Goal: Task Accomplishment & Management: Manage account settings

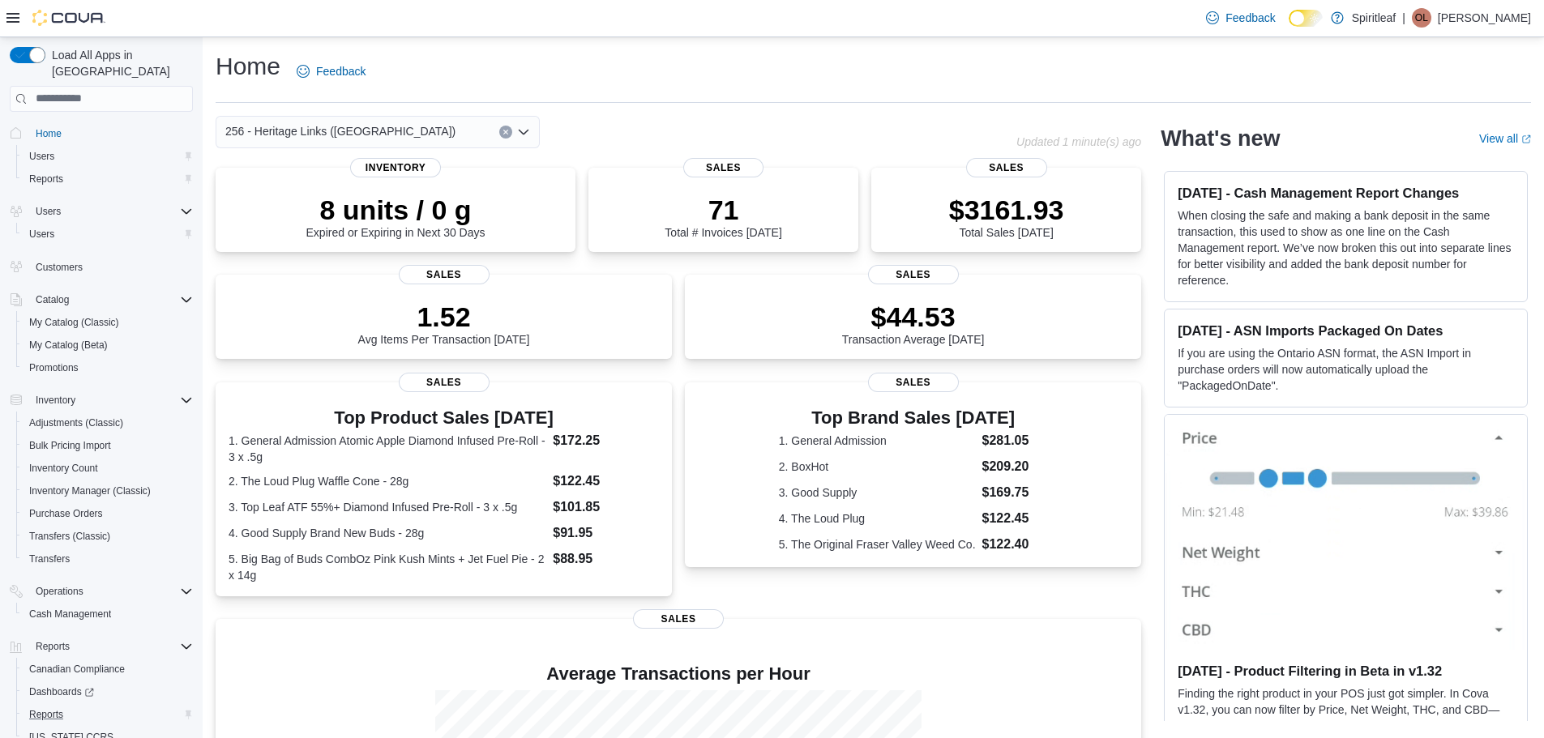
click at [114, 704] on button "Reports" at bounding box center [107, 715] width 183 height 23
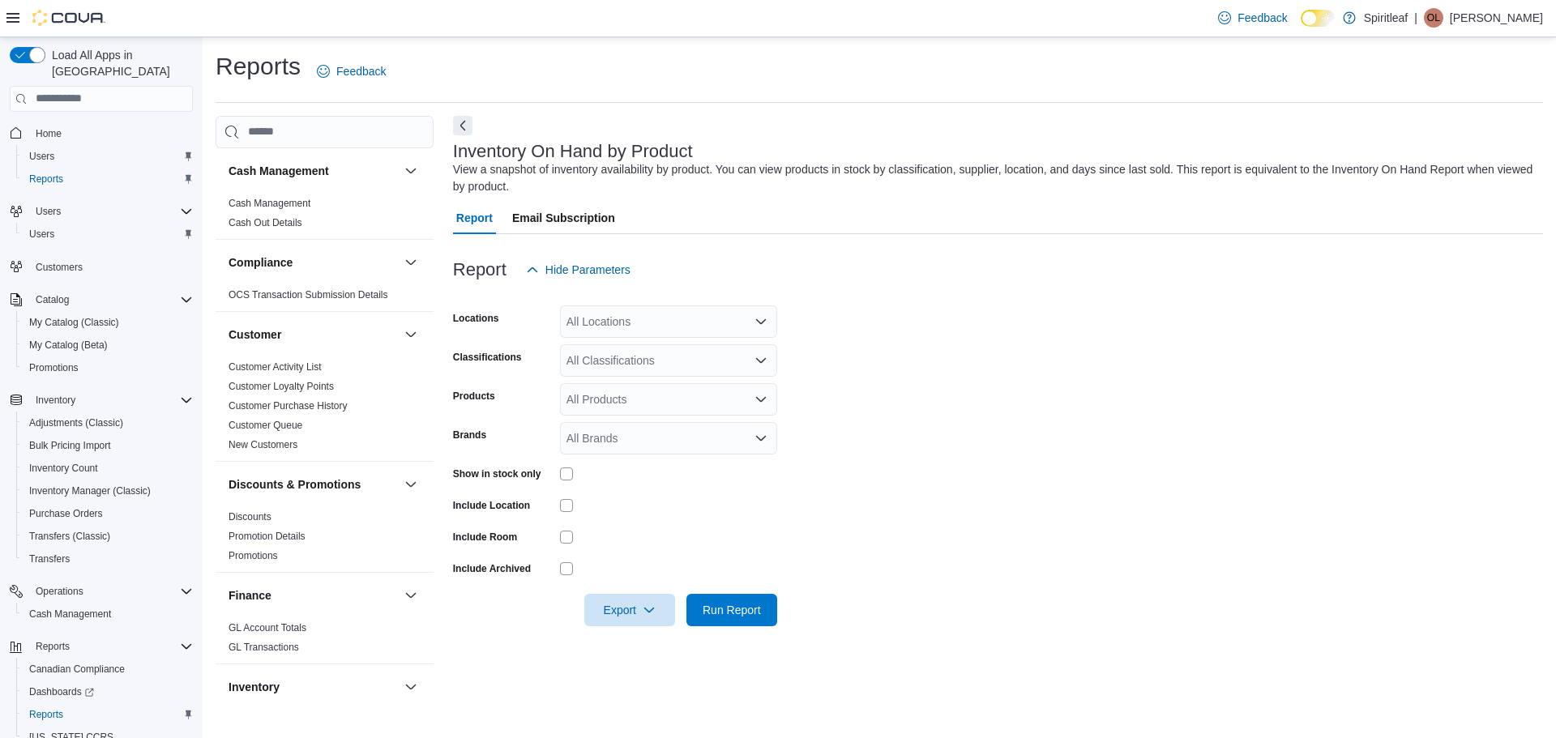
click at [628, 325] on div "All Locations" at bounding box center [668, 322] width 217 height 32
type input "***"
click at [685, 344] on span "256 - Heritage Links ([GEOGRAPHIC_DATA])" at bounding box center [734, 349] width 230 height 16
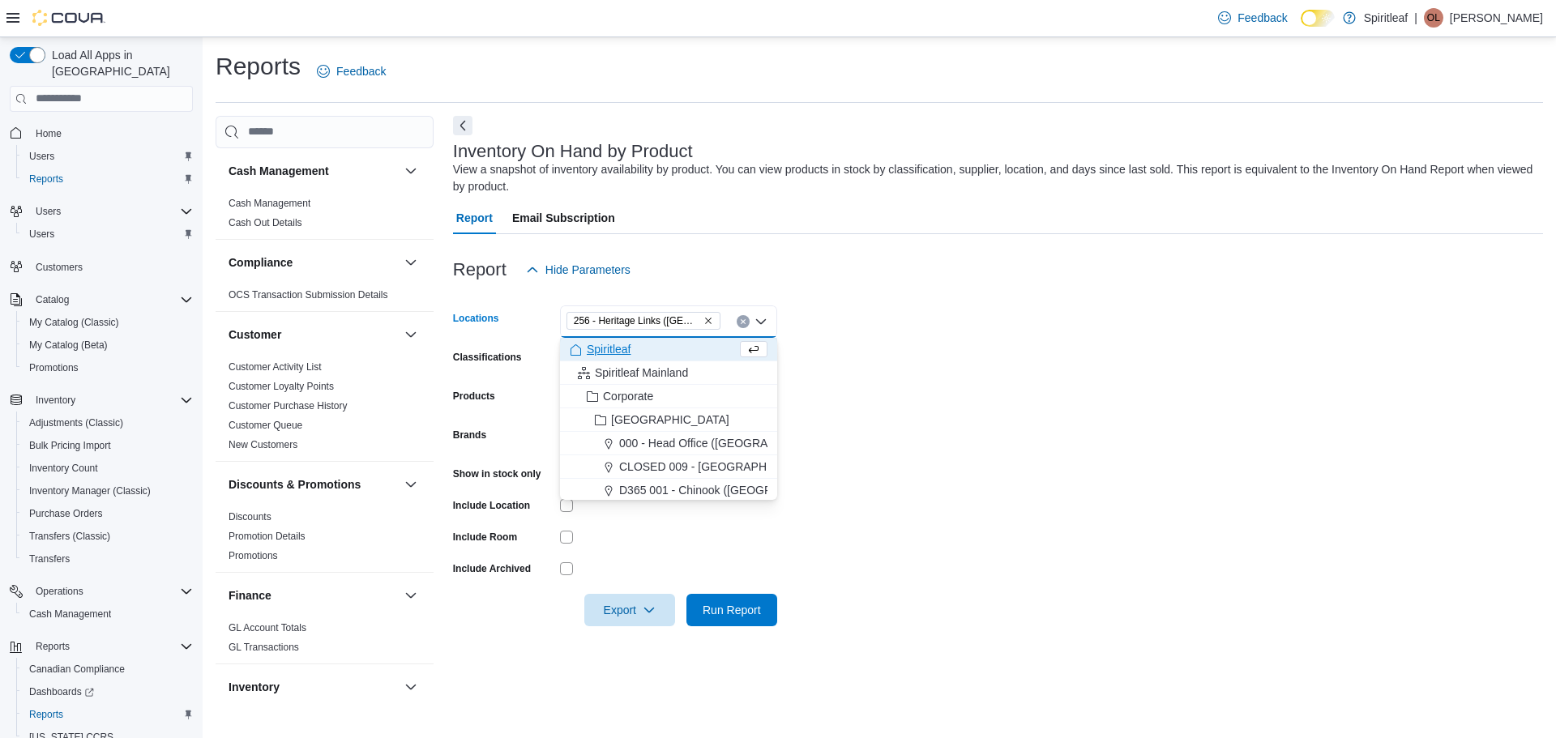
click at [1019, 356] on form "Locations 256 - Heritage Links ([GEOGRAPHIC_DATA]) Combo box. Selected. 256 - H…" at bounding box center [998, 456] width 1090 height 340
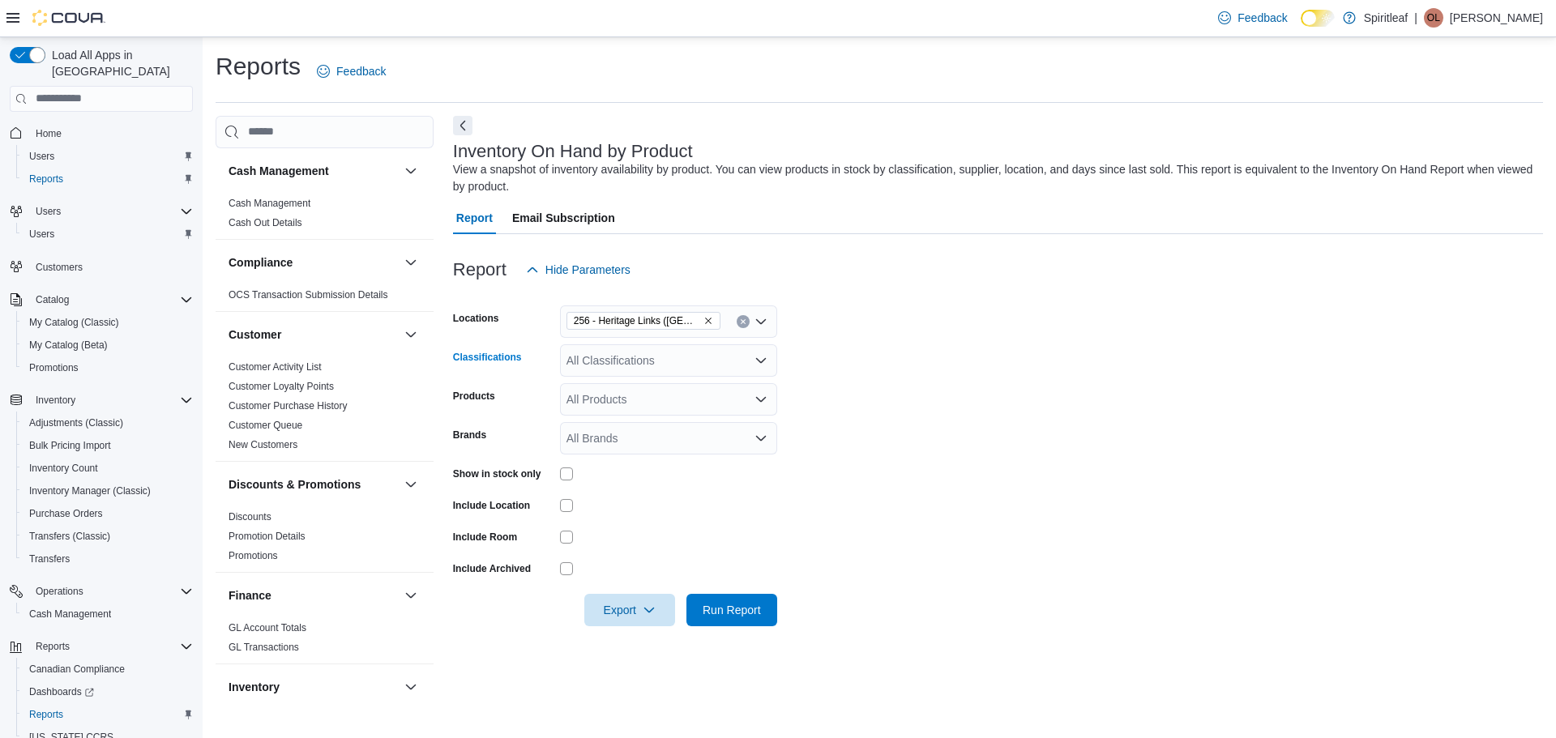
click at [593, 351] on div "All Classifications" at bounding box center [668, 360] width 217 height 32
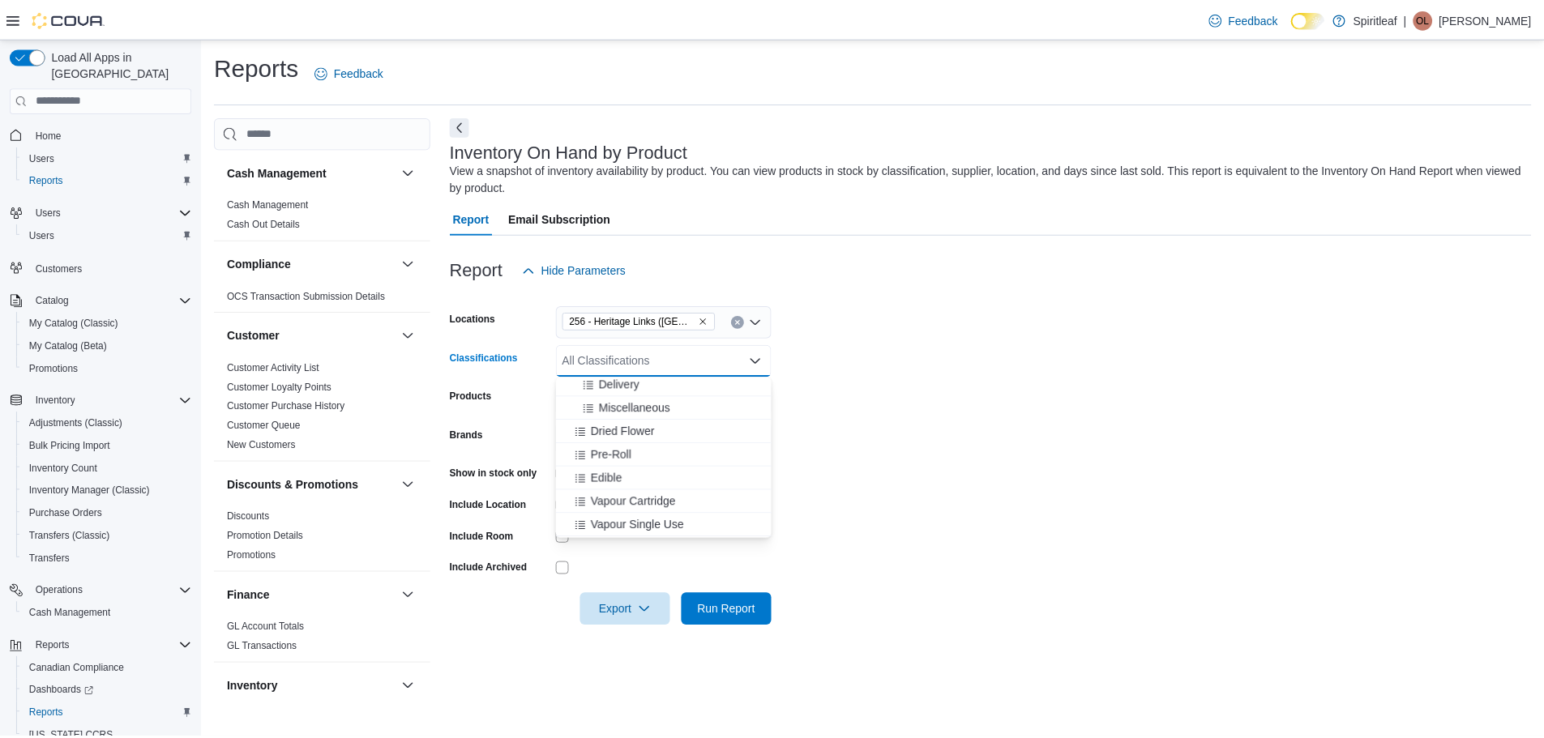
scroll to position [243, 0]
click at [640, 454] on span "Dried Flower" at bounding box center [627, 451] width 64 height 16
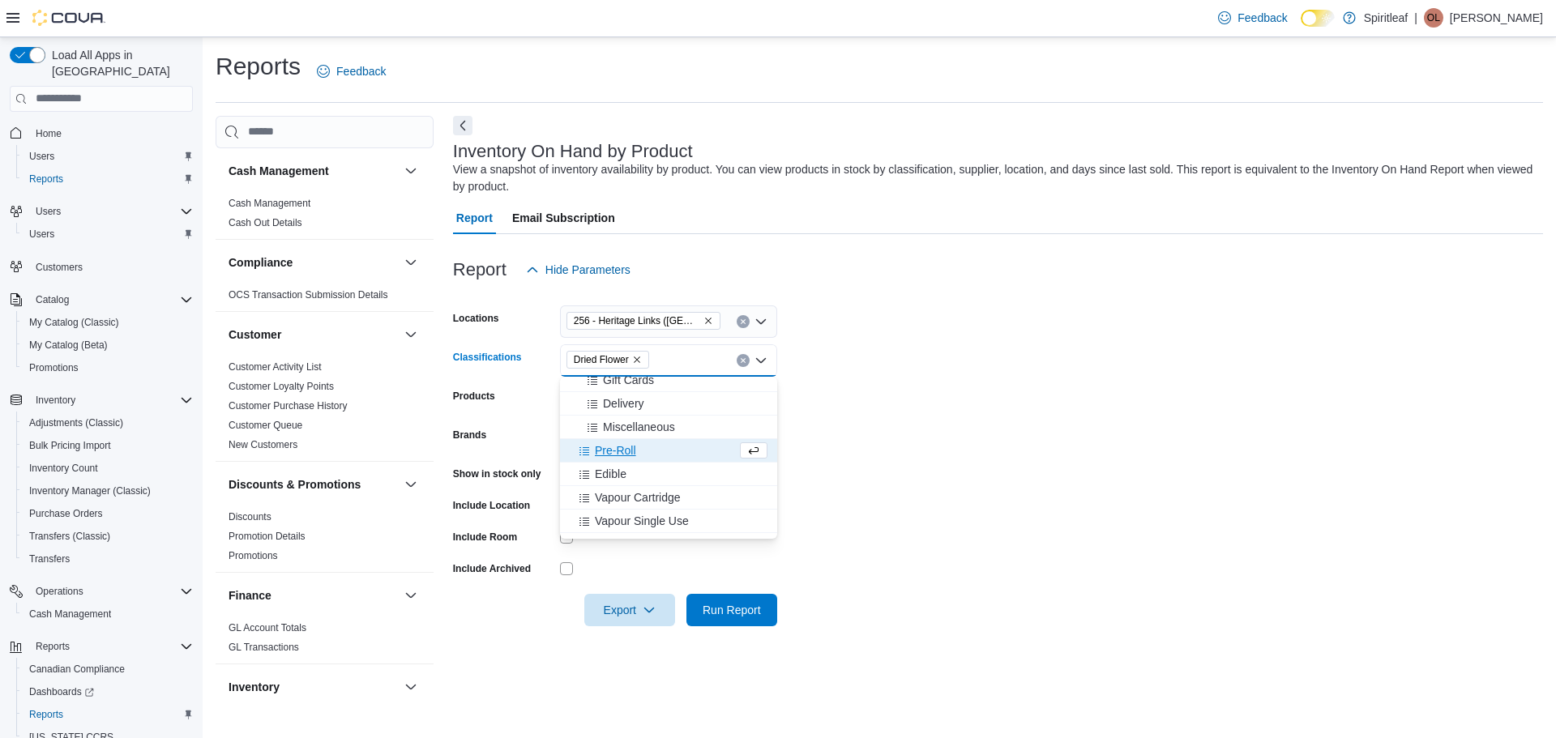
click at [640, 454] on div "Pre-Roll" at bounding box center [653, 451] width 167 height 16
click at [640, 454] on div "Edible" at bounding box center [653, 451] width 167 height 16
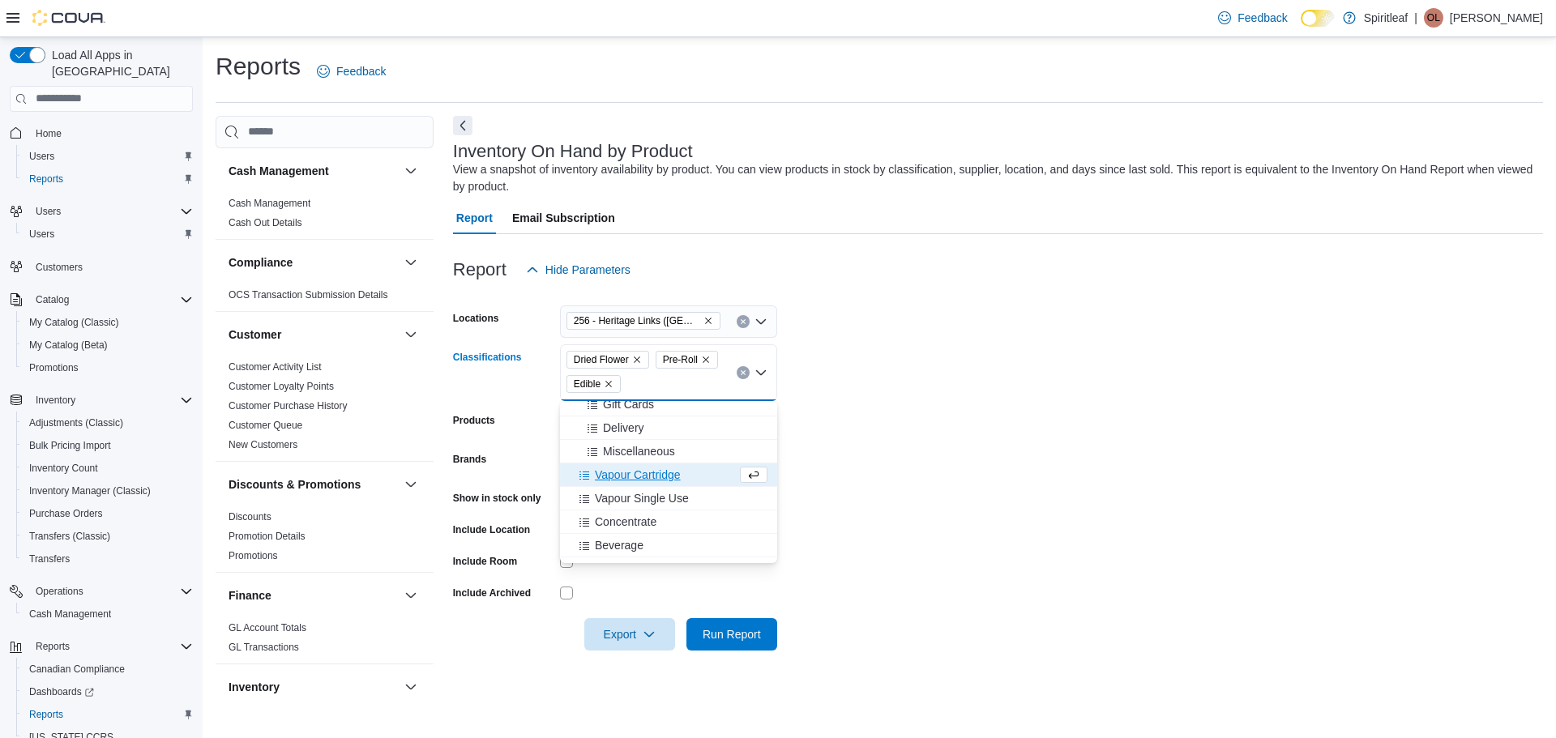
click at [660, 482] on span "Vapour Cartridge" at bounding box center [638, 475] width 86 height 16
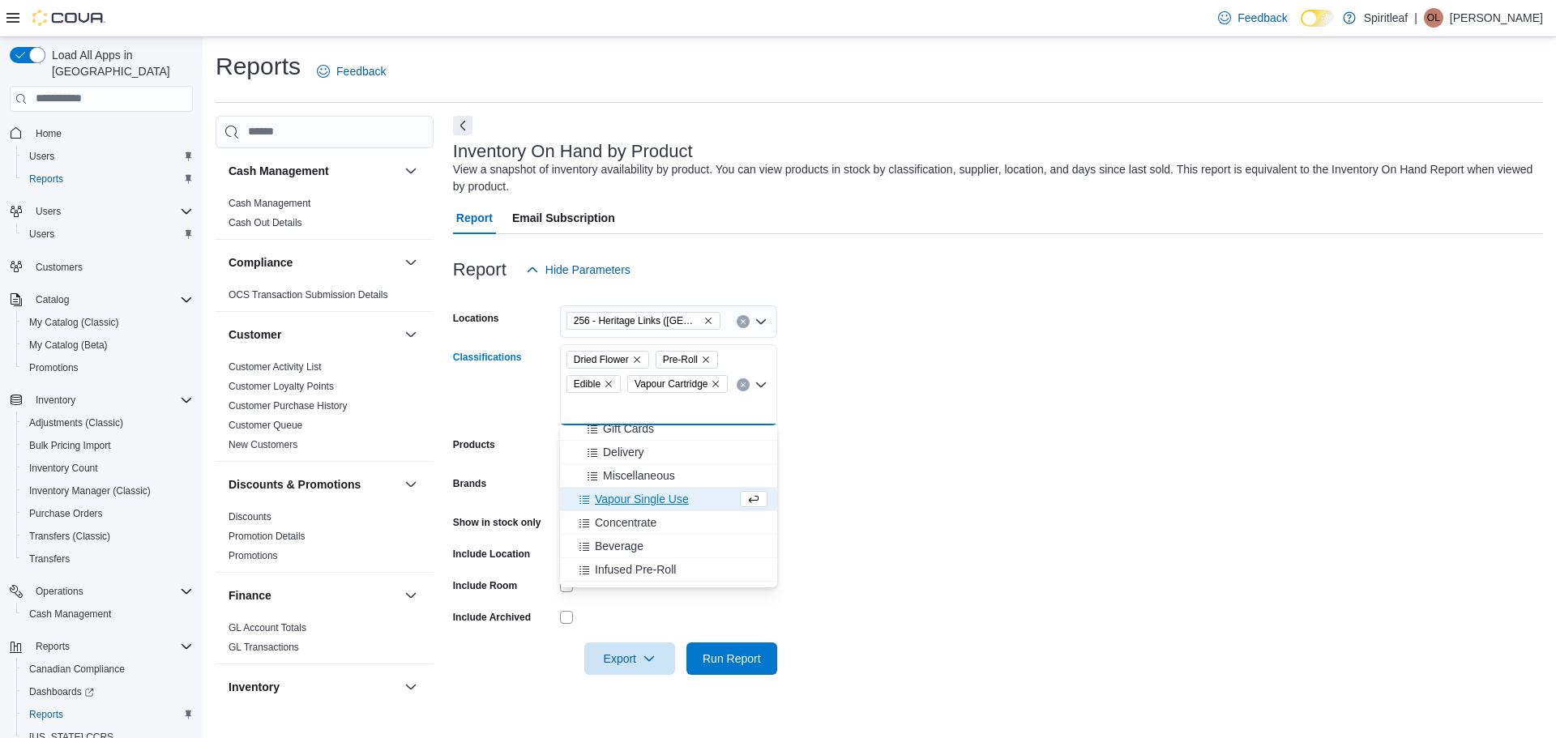
click at [667, 507] on span "Vapour Single Use" at bounding box center [642, 499] width 94 height 16
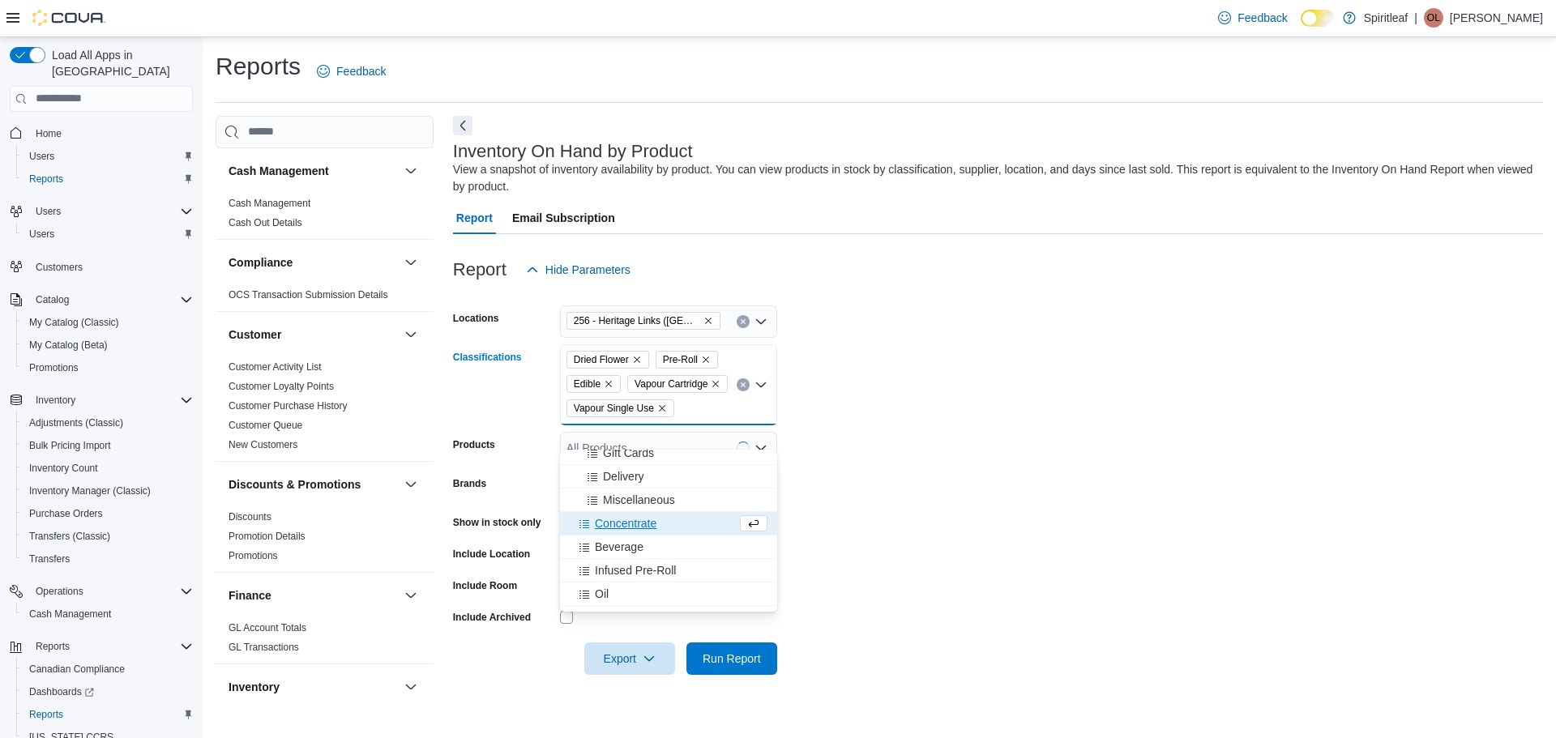
click at [670, 528] on div "Concentrate" at bounding box center [653, 524] width 167 height 16
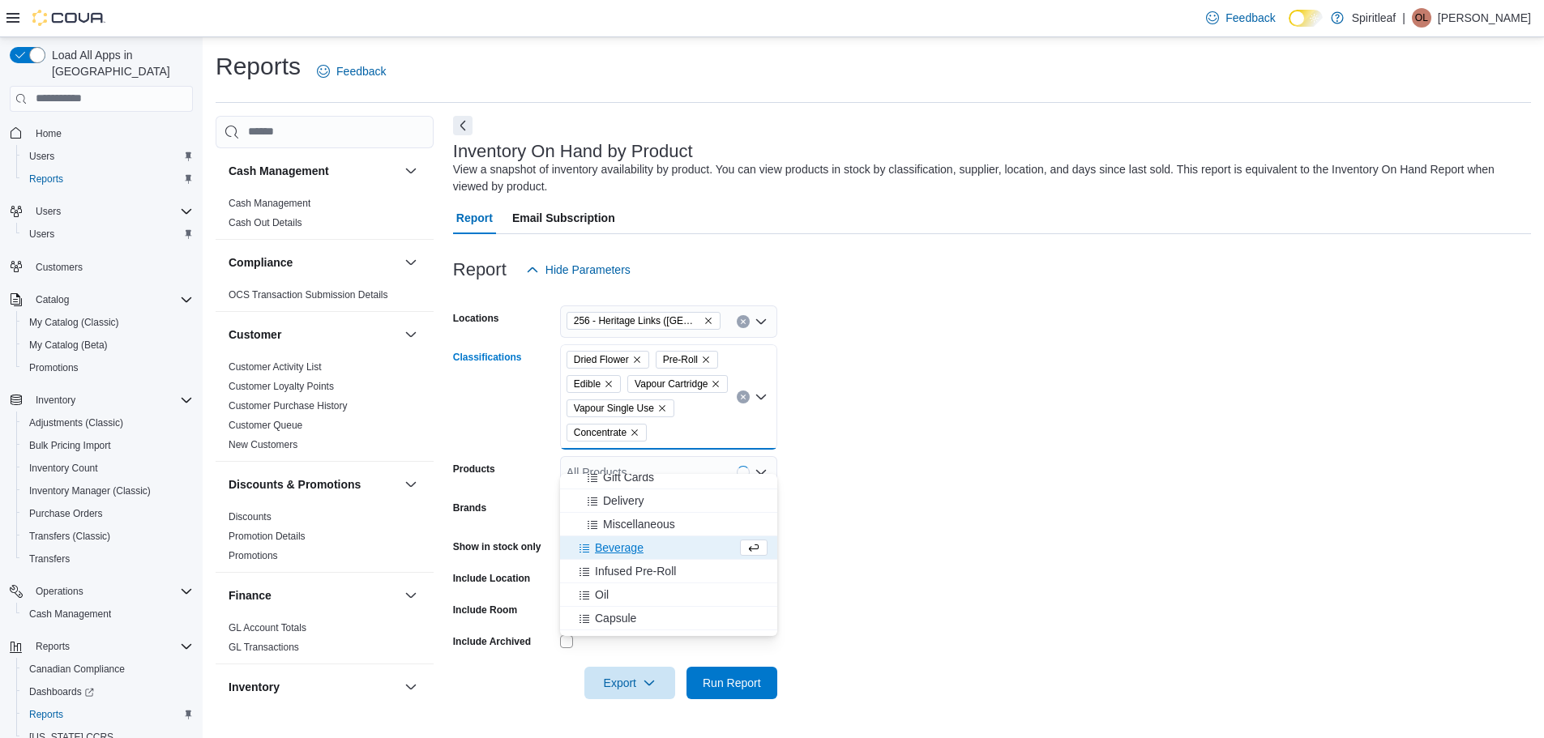
click at [670, 546] on div "Beverage" at bounding box center [653, 548] width 167 height 16
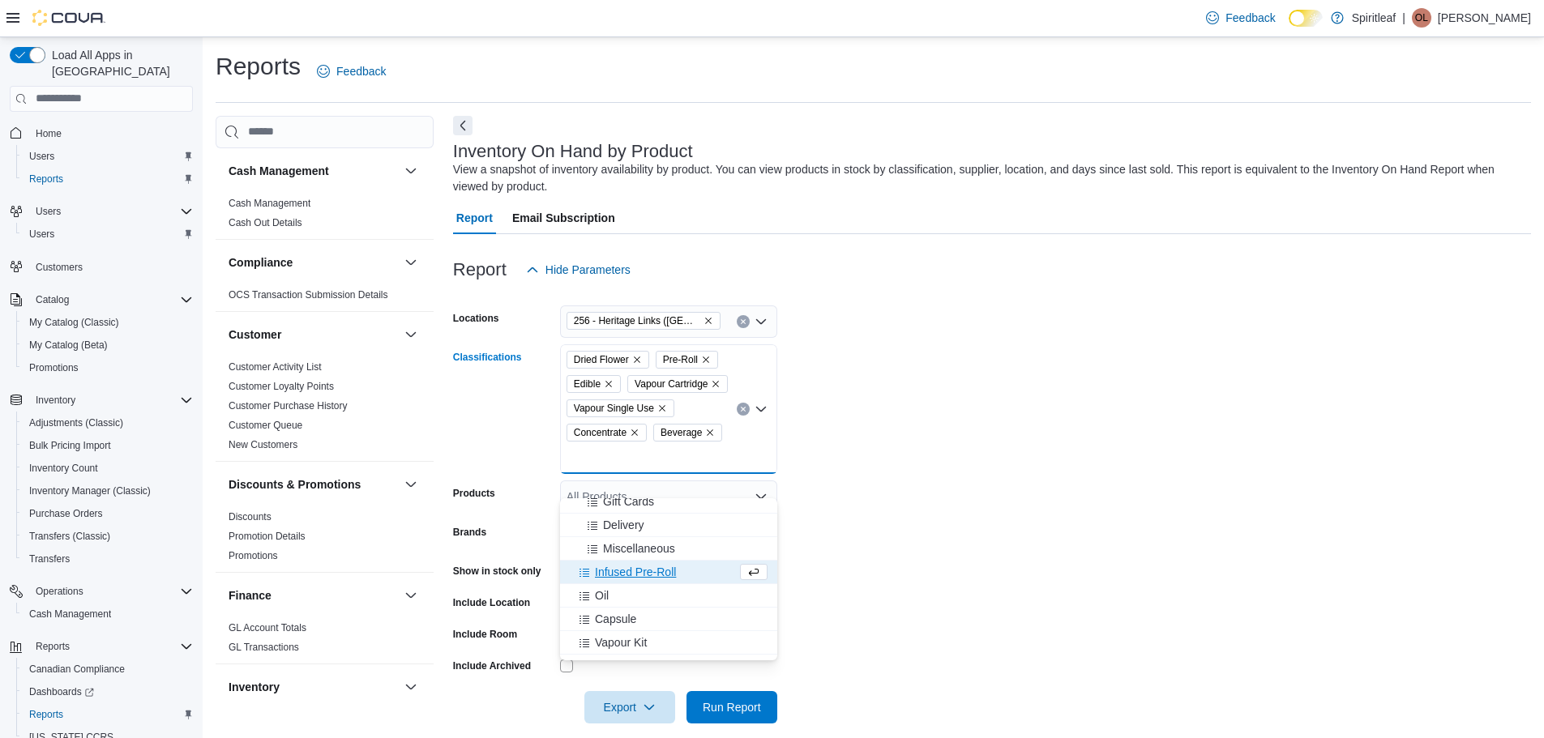
click at [666, 578] on span "Infused Pre-Roll" at bounding box center [635, 572] width 81 height 16
click at [664, 554] on span "Miscellaneous" at bounding box center [639, 549] width 72 height 16
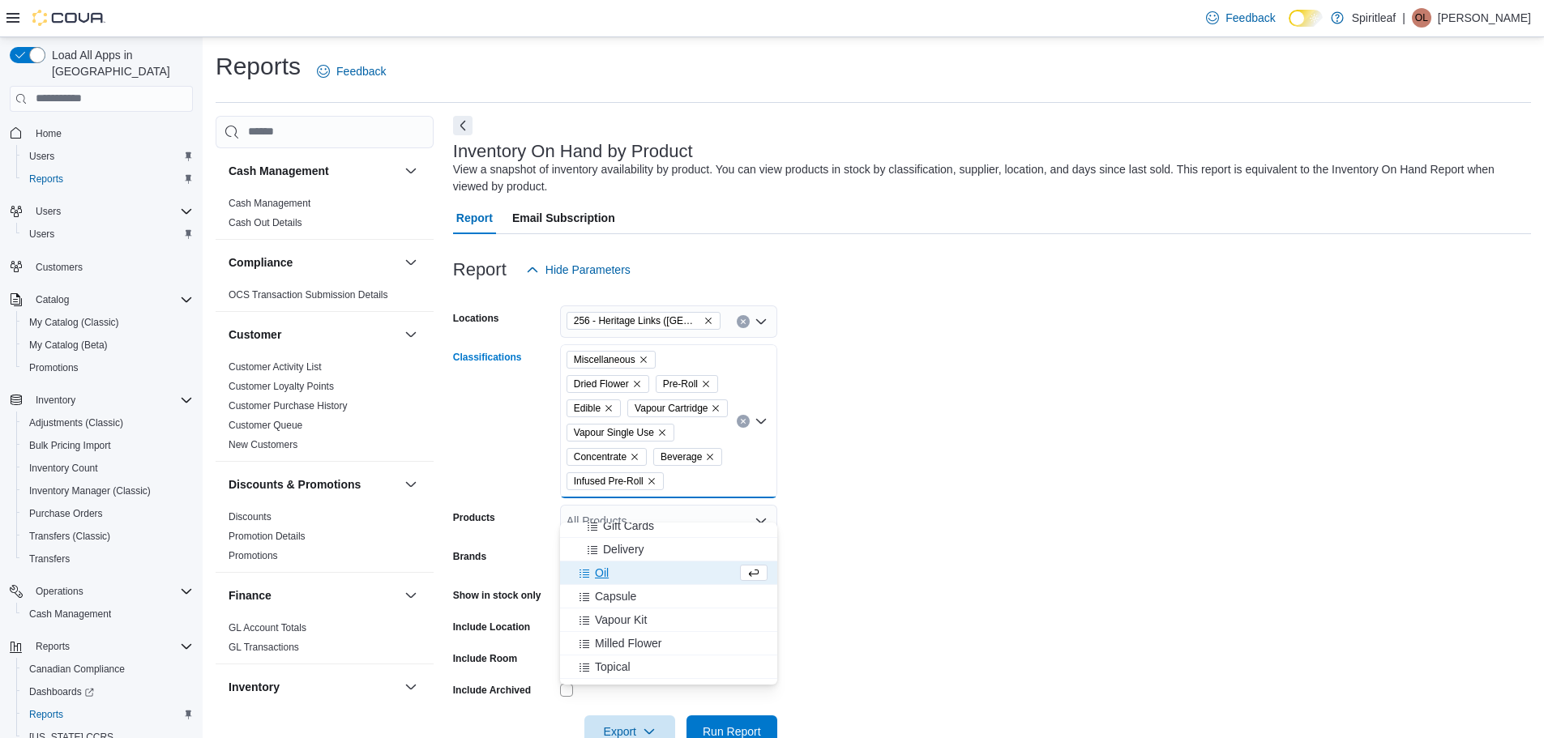
click at [647, 362] on icon "Remove Miscellaneous from selection in this group" at bounding box center [644, 360] width 10 height 10
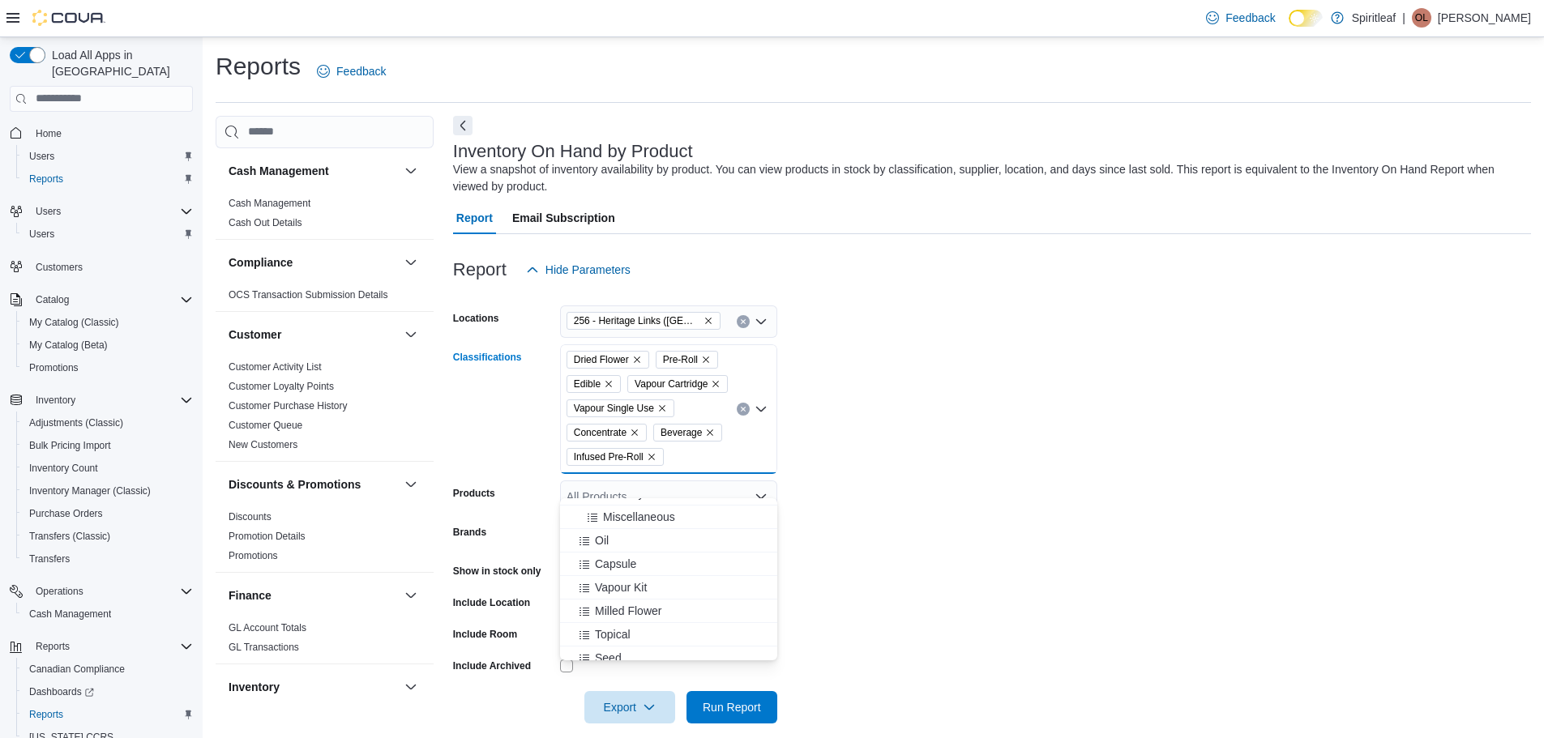
scroll to position [304, 0]
click at [649, 518] on div "Oil" at bounding box center [669, 511] width 198 height 16
click at [649, 518] on div "Capsule" at bounding box center [653, 511] width 167 height 16
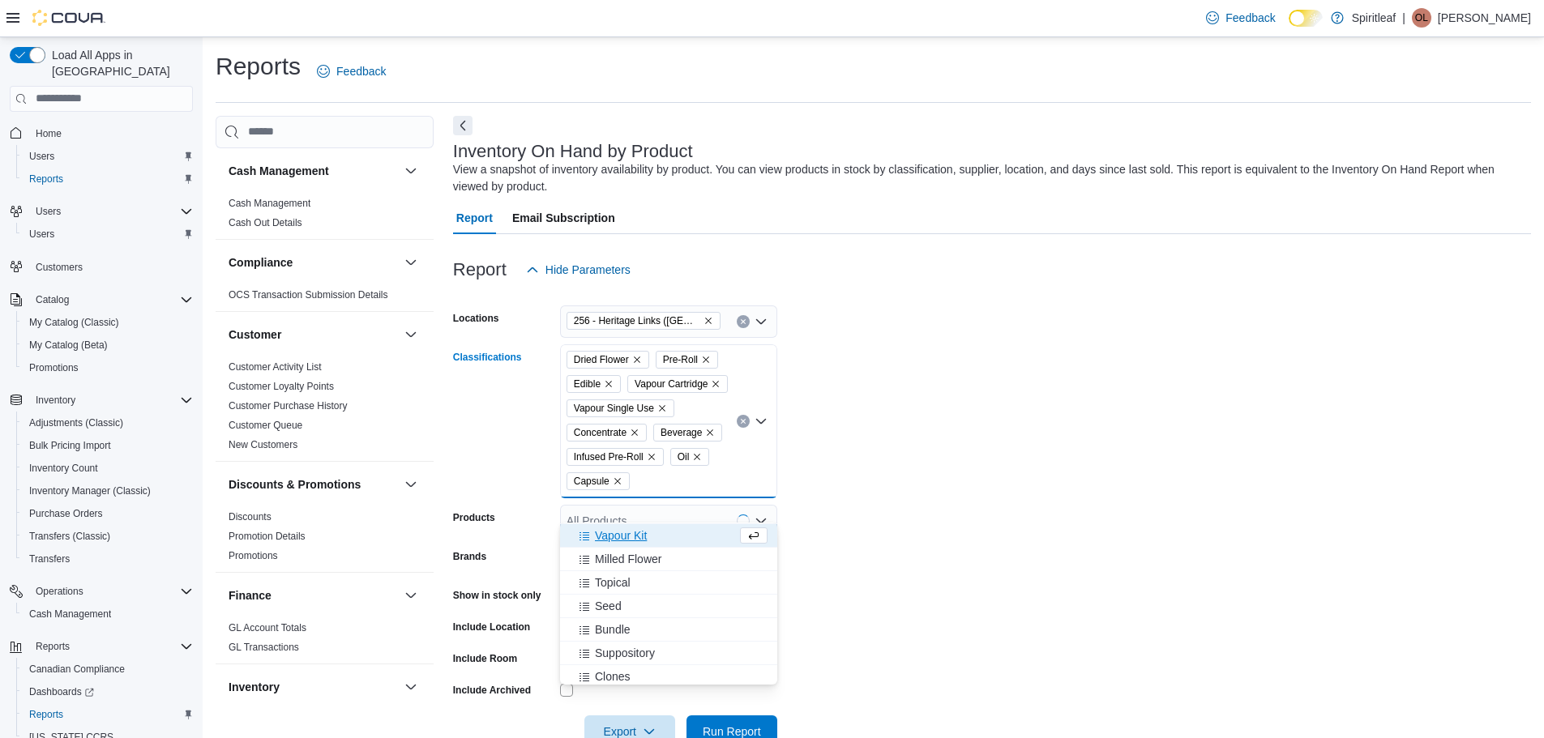
click at [649, 533] on div "Vapour Kit" at bounding box center [653, 536] width 167 height 16
click at [696, 486] on icon "Remove Vapour Kit from selection in this group" at bounding box center [696, 482] width 10 height 10
click at [664, 599] on div "Vapour Kit" at bounding box center [669, 596] width 198 height 16
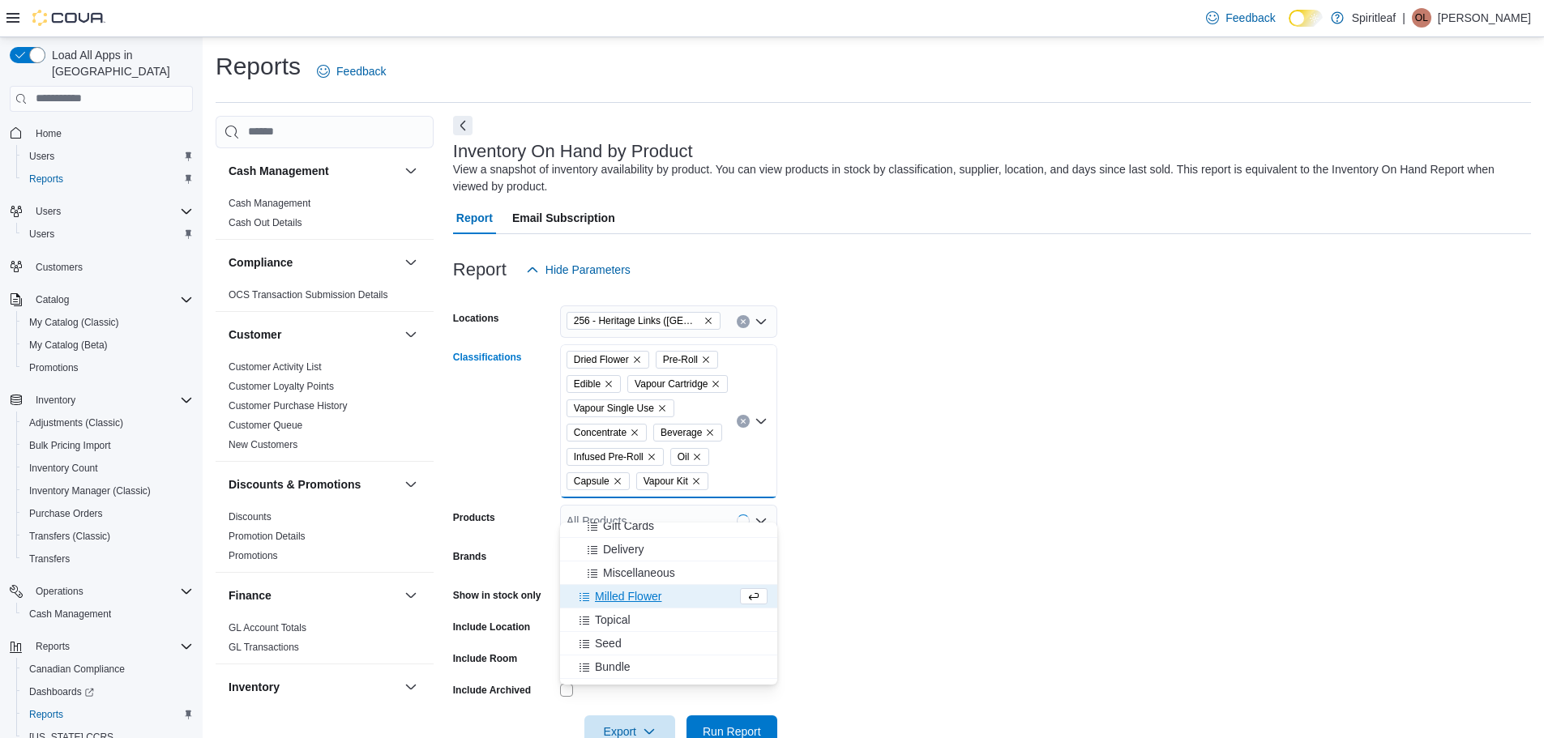
click at [666, 597] on div "Milled Flower" at bounding box center [653, 596] width 167 height 16
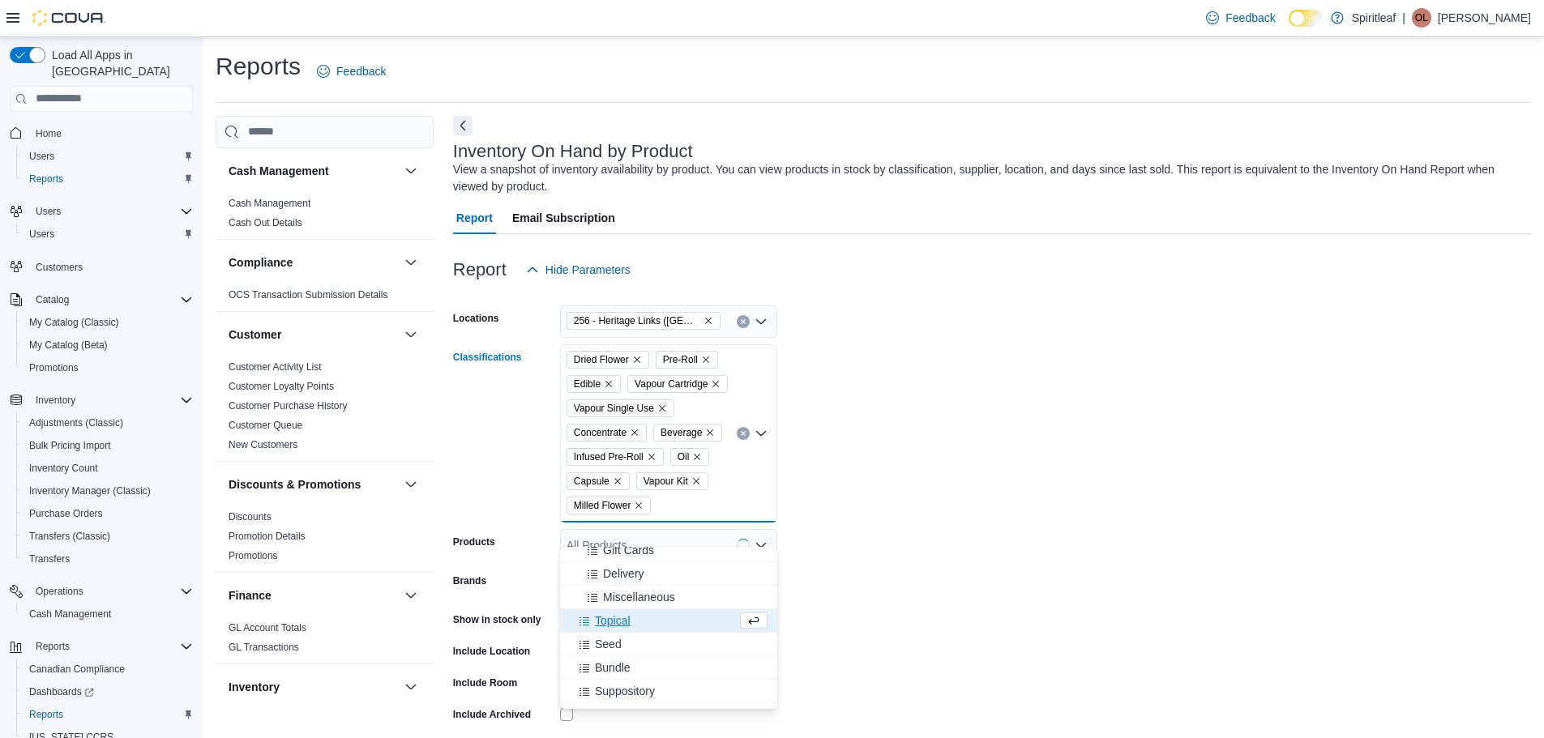
click at [666, 618] on div "Topical" at bounding box center [653, 621] width 167 height 16
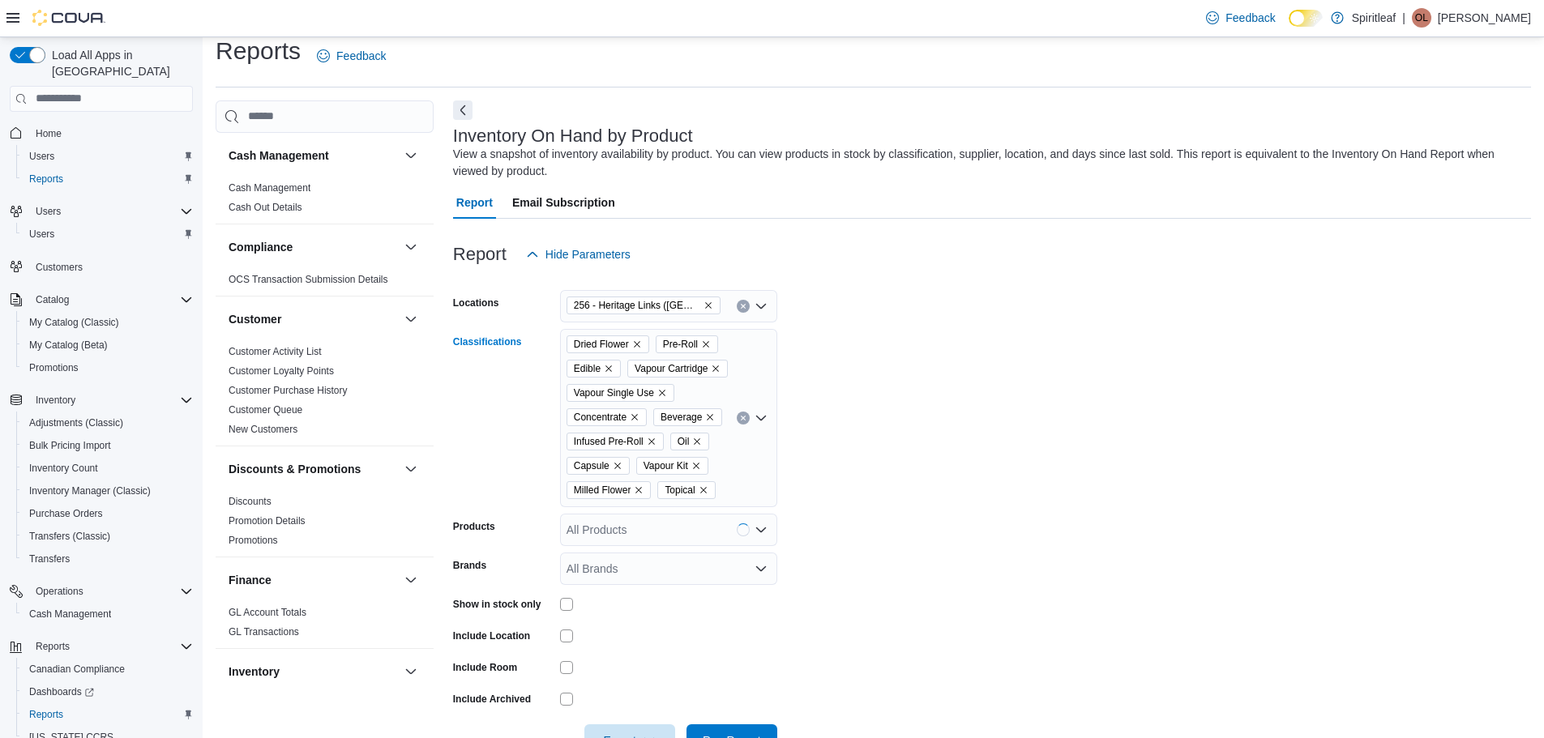
scroll to position [20, 0]
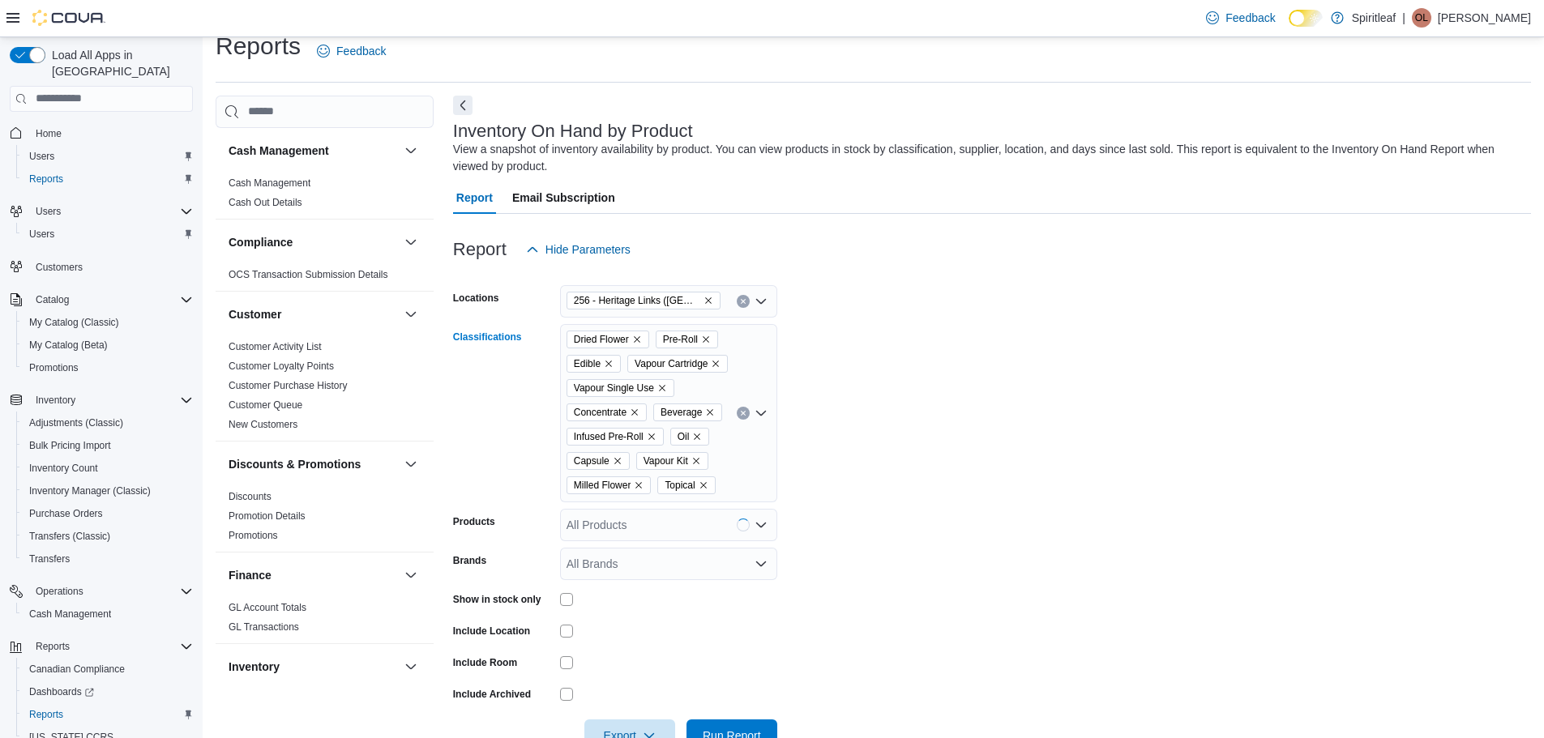
click at [695, 466] on icon "Remove Vapour Kit from selection in this group" at bounding box center [696, 461] width 10 height 10
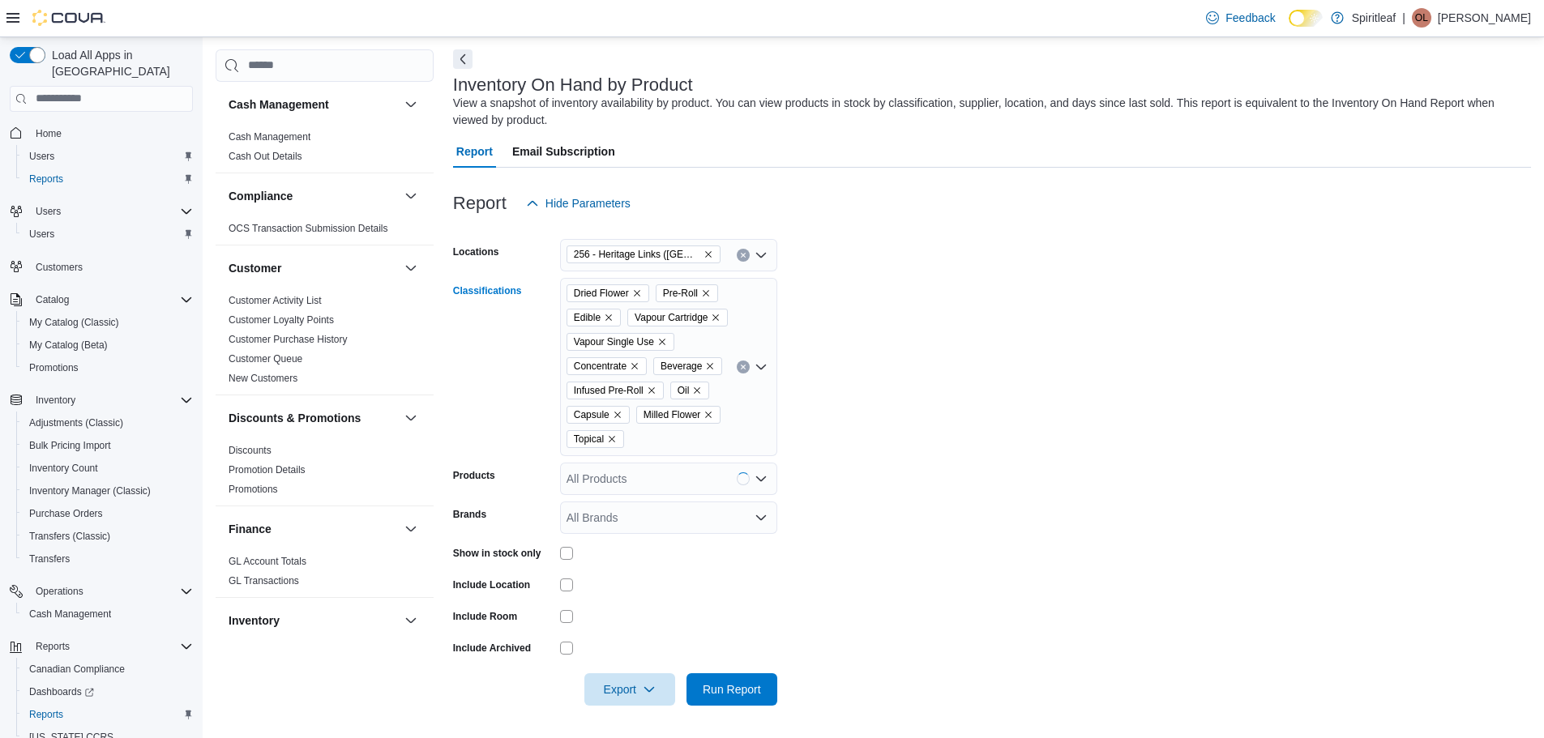
scroll to position [91, 0]
click at [653, 443] on div "Dried Flower Pre-Roll Edible Vapour Cartridge Vapour Single Use Concentrate Bev…" at bounding box center [668, 367] width 217 height 178
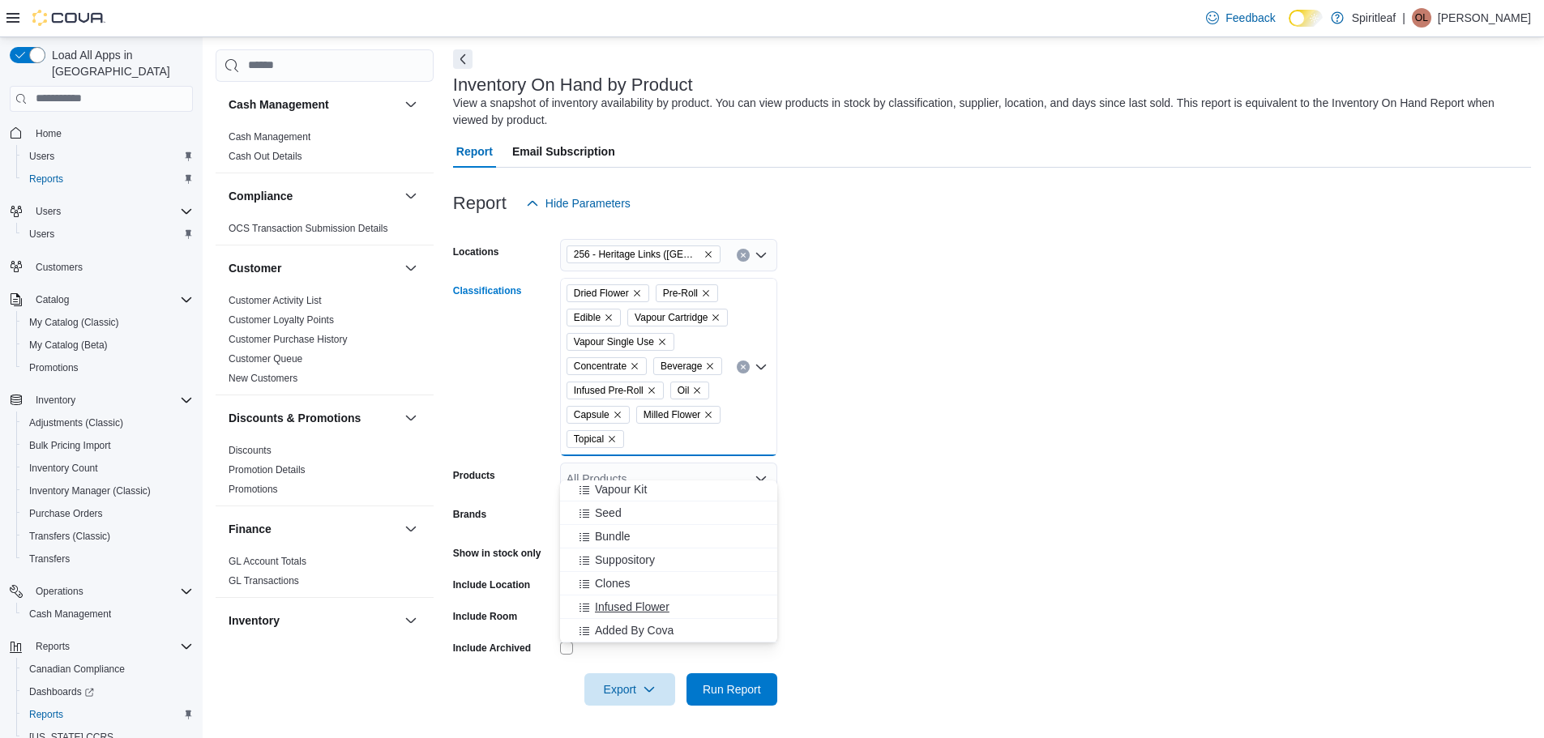
click at [651, 599] on span "Infused Flower" at bounding box center [632, 607] width 75 height 16
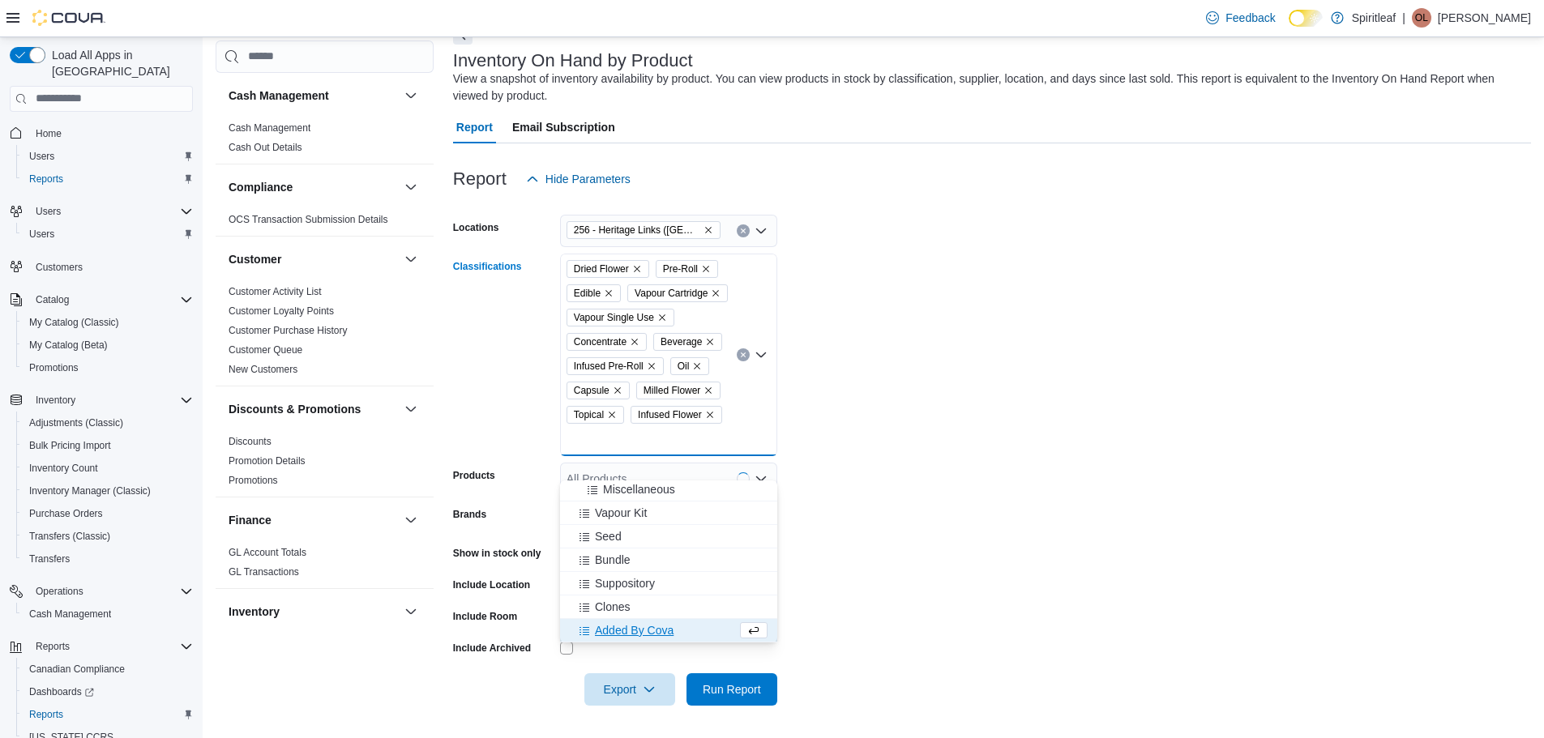
scroll to position [285, 0]
click at [979, 541] on form "Locations 256 - Heritage Links ([GEOGRAPHIC_DATA]) Classifications Dried Flower…" at bounding box center [992, 450] width 1078 height 511
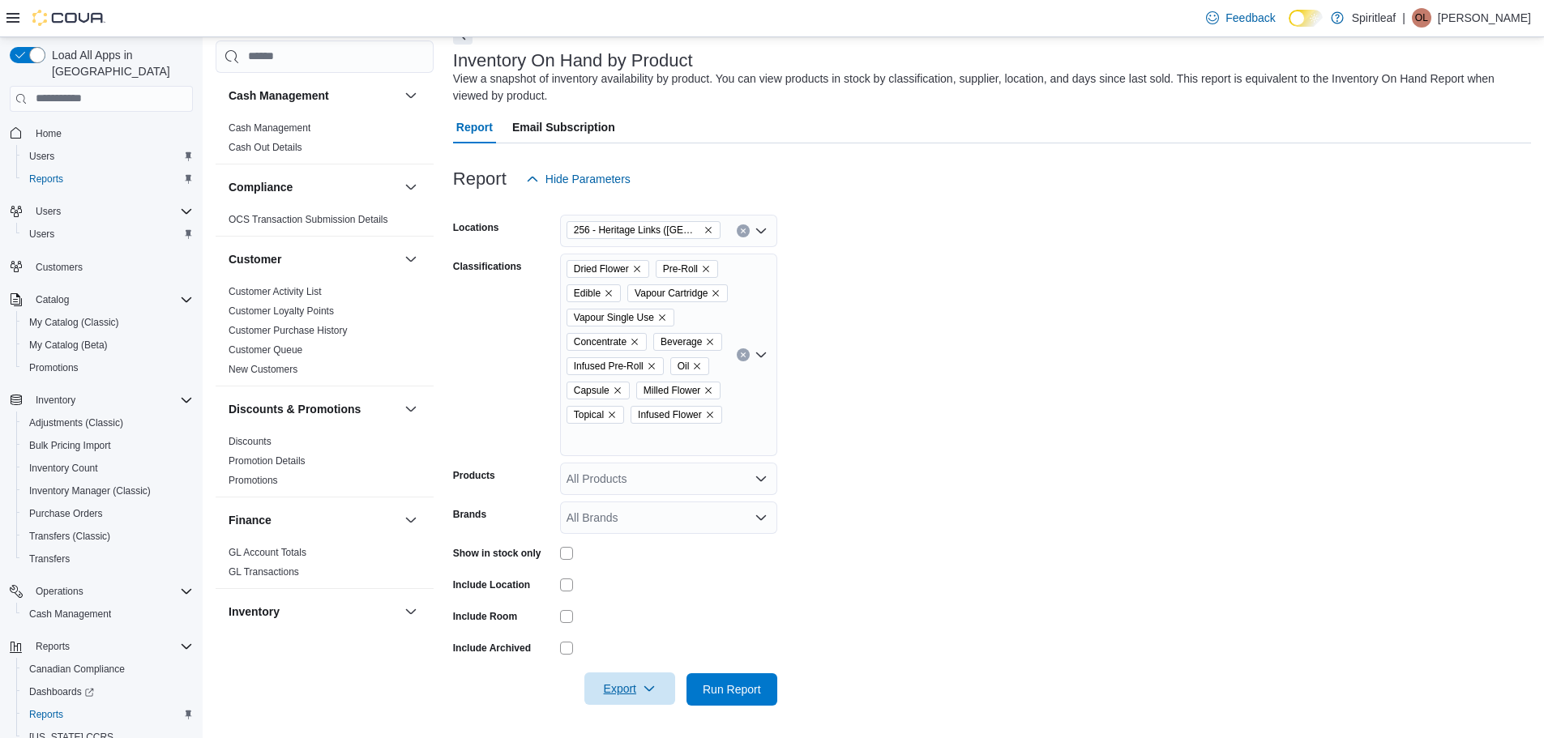
click at [654, 695] on icon "button" at bounding box center [649, 688] width 13 height 13
click at [633, 621] on span "Export to Excel" at bounding box center [632, 616] width 73 height 13
click at [1035, 405] on form "Locations 256 - Heritage Links ([GEOGRAPHIC_DATA]) Classifications Dried Flower…" at bounding box center [992, 450] width 1078 height 511
click at [75, 417] on span "Adjustments (Classic)" at bounding box center [76, 423] width 94 height 13
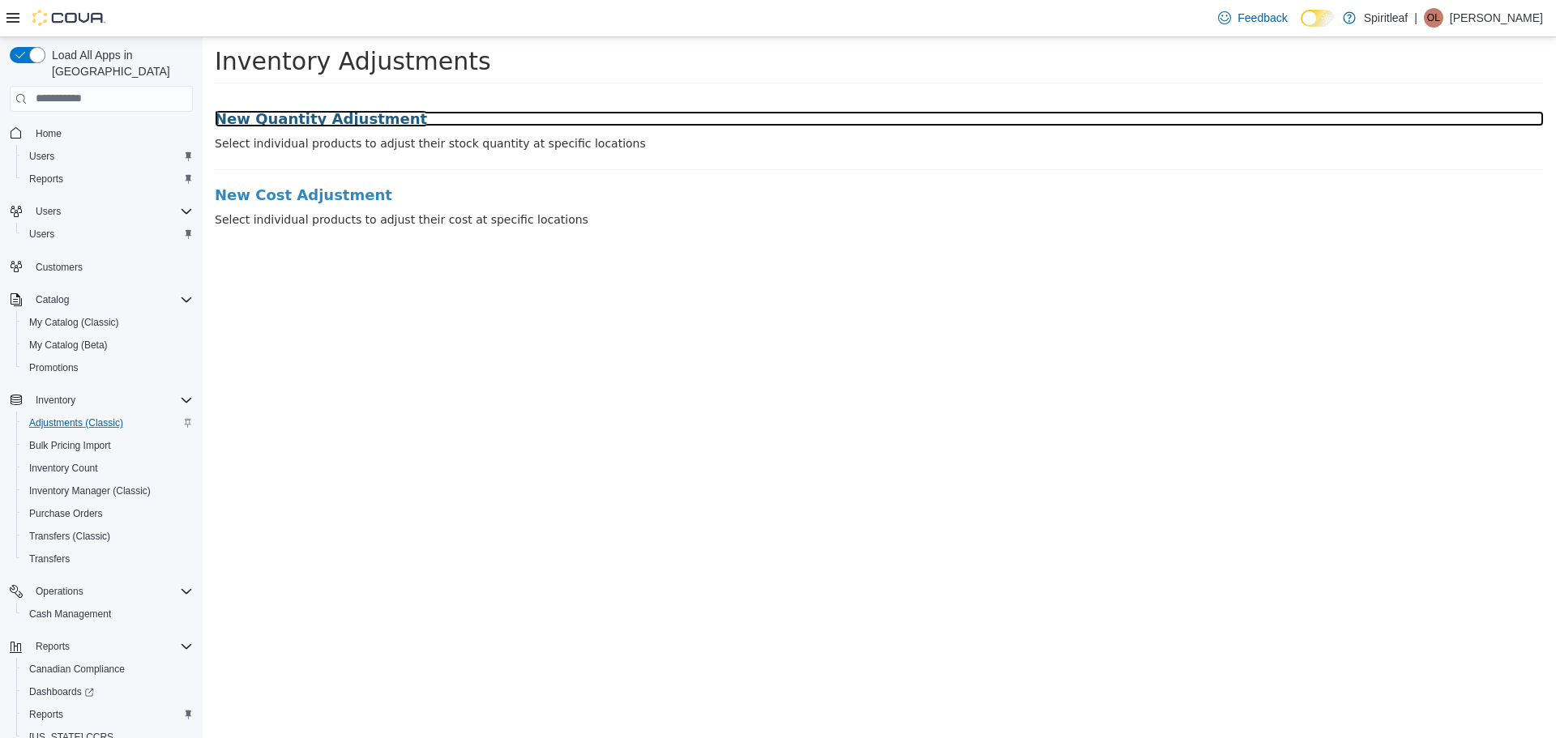
click at [300, 120] on h3 "New Quantity Adjustment" at bounding box center [879, 118] width 1329 height 16
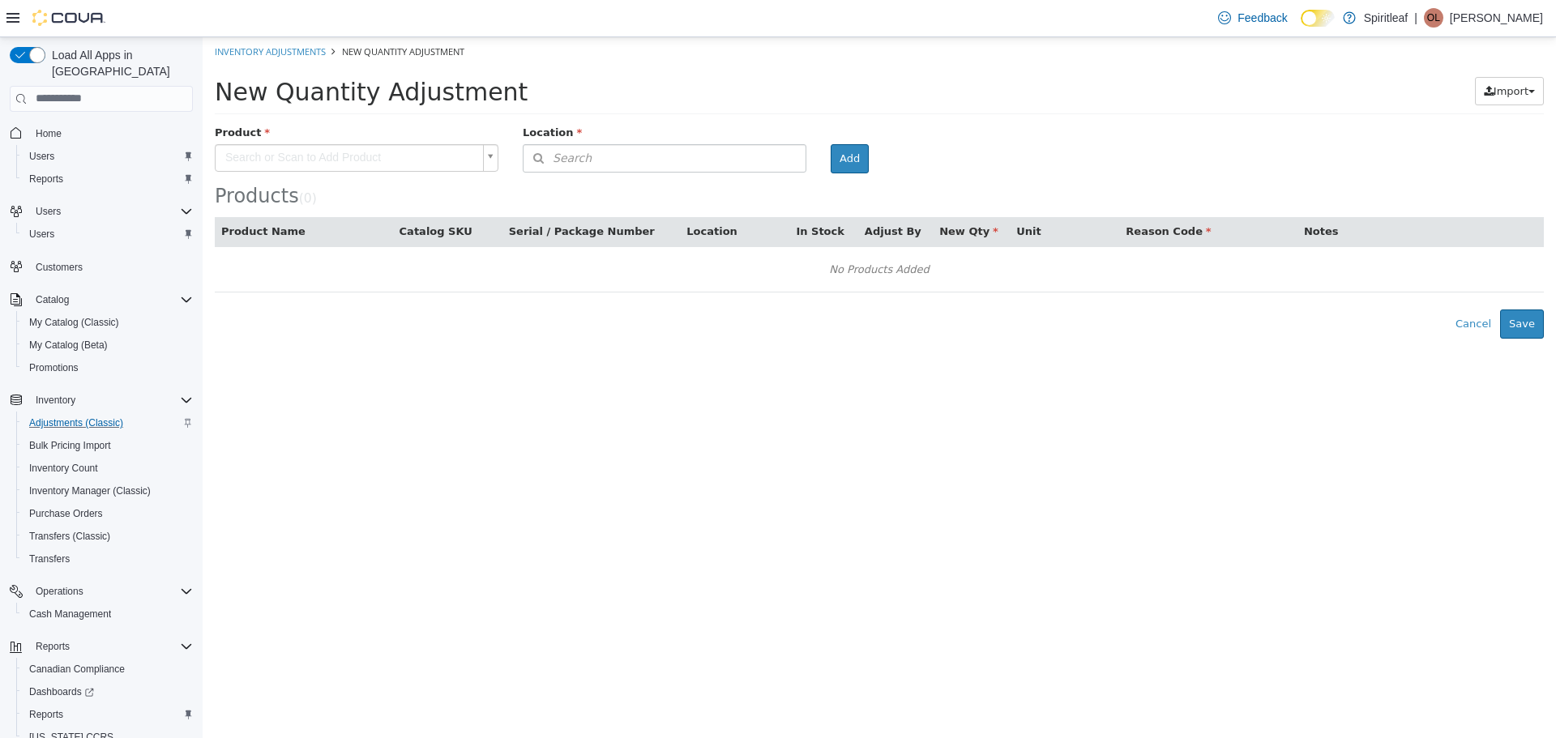
click at [307, 153] on body "× Inventory Adjustments New Quantity Adjustment New Quantity Adjustment Import …" at bounding box center [880, 187] width 1354 height 302
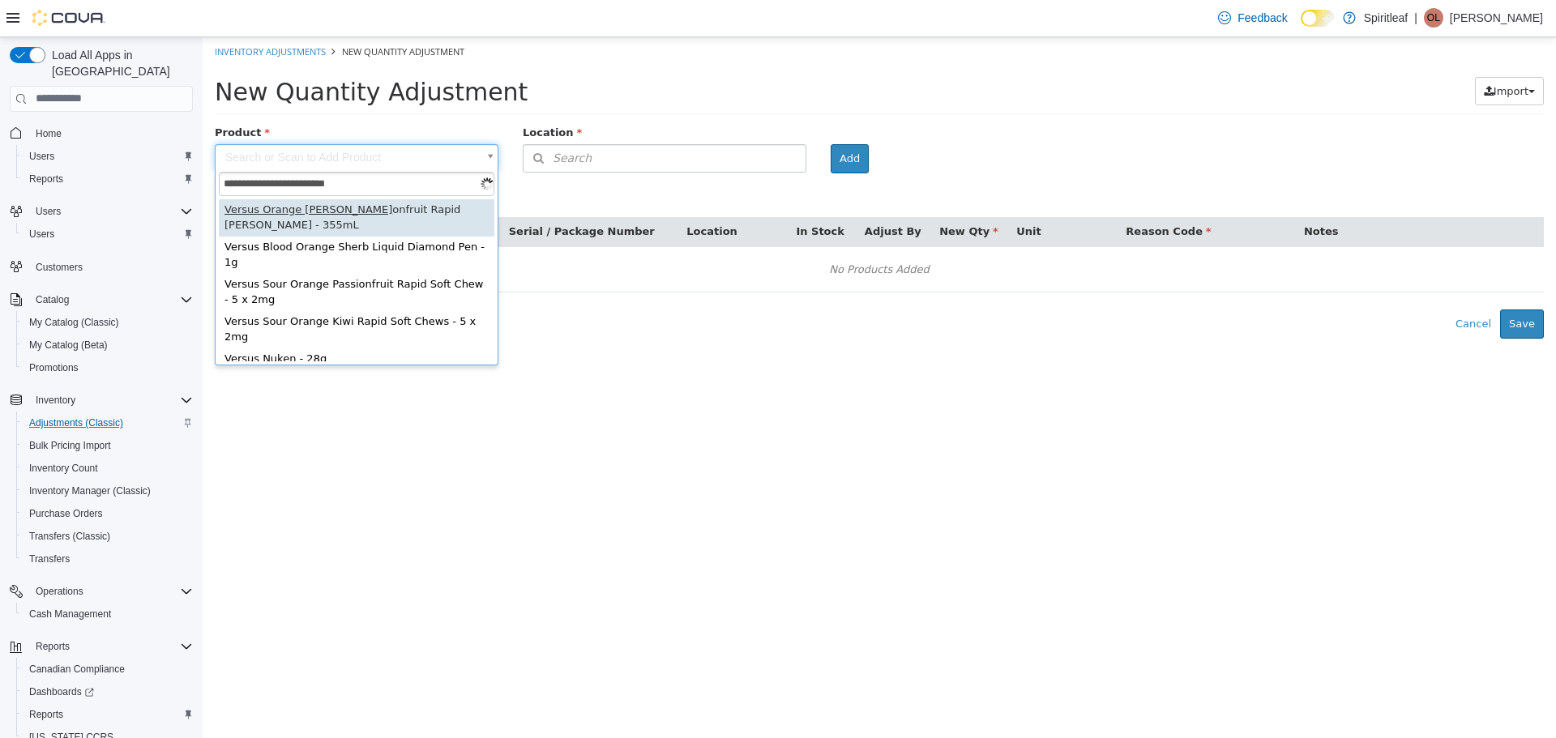
type input "**********"
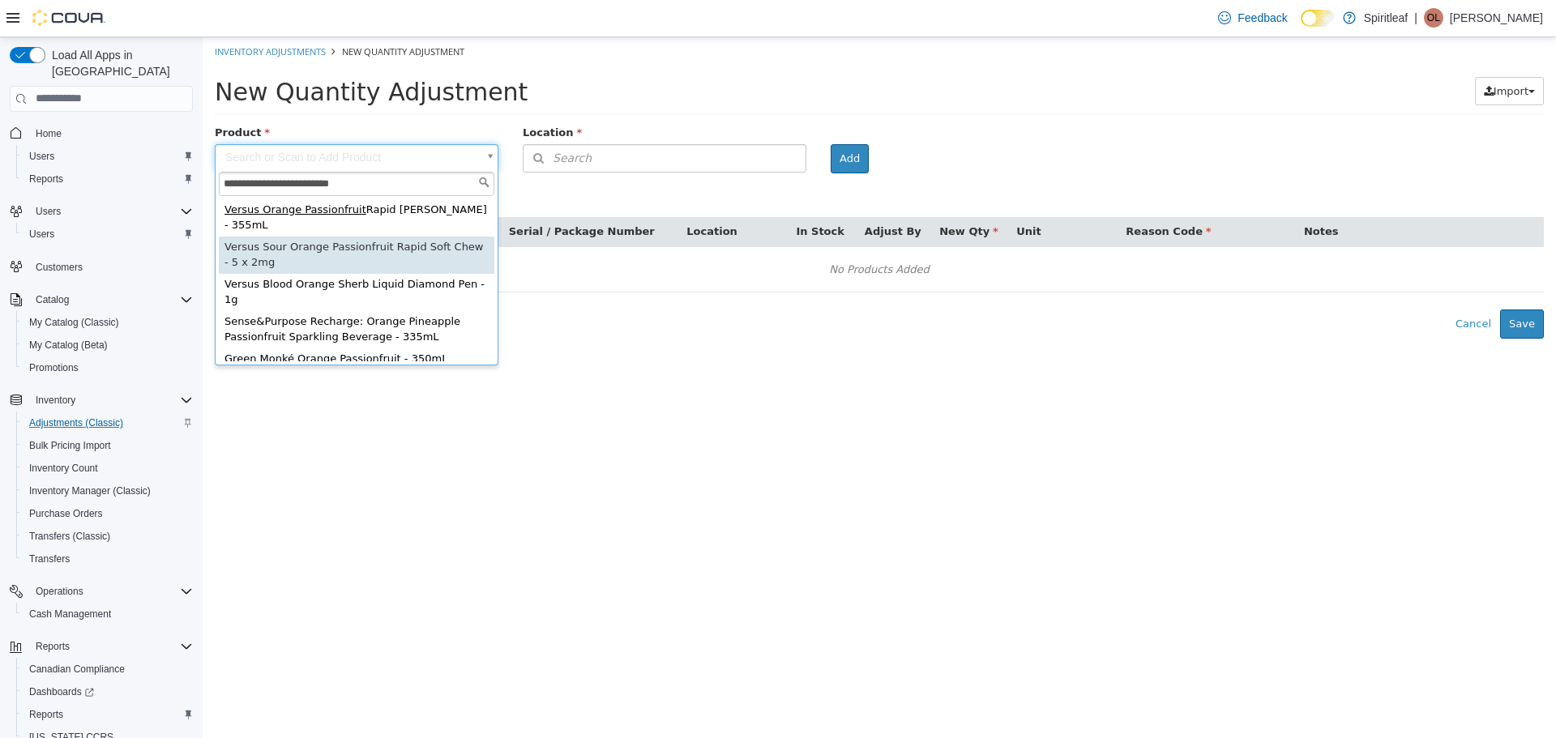
type input "**********"
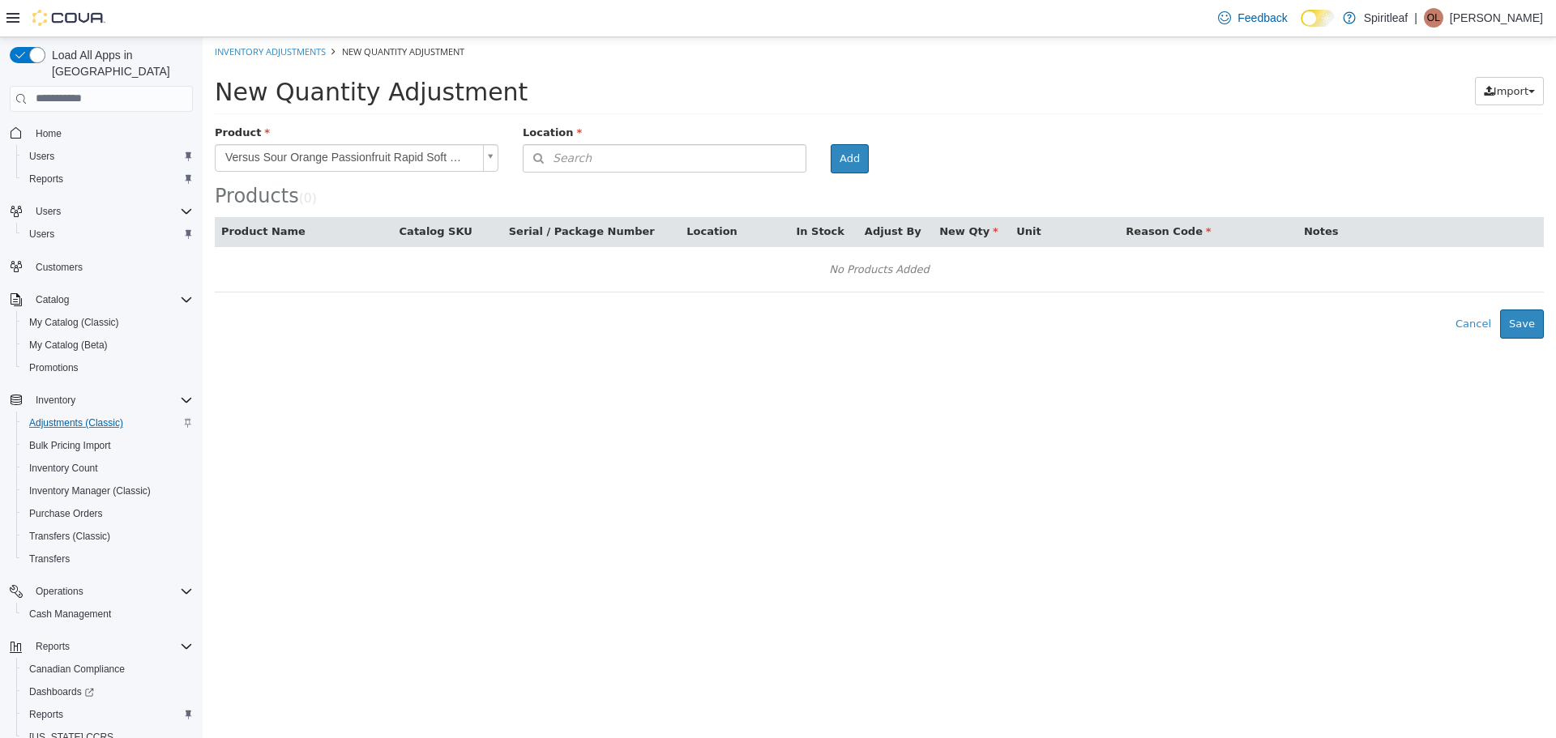
click at [644, 139] on div "Location" at bounding box center [665, 134] width 308 height 20
click at [644, 152] on button "Search" at bounding box center [665, 157] width 284 height 28
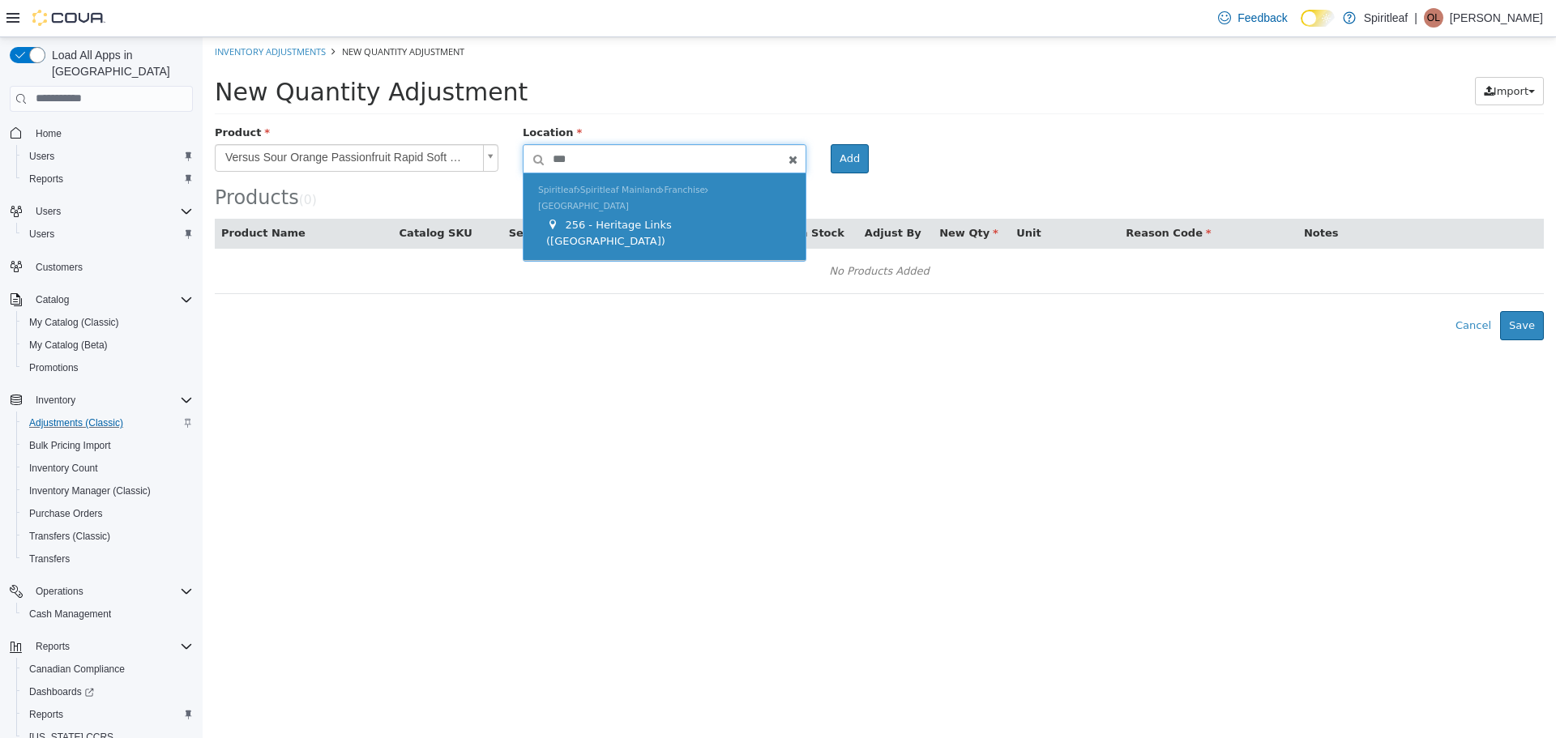
type input "***"
click at [660, 218] on span "256 - Heritage Links ([GEOGRAPHIC_DATA])" at bounding box center [609, 232] width 126 height 28
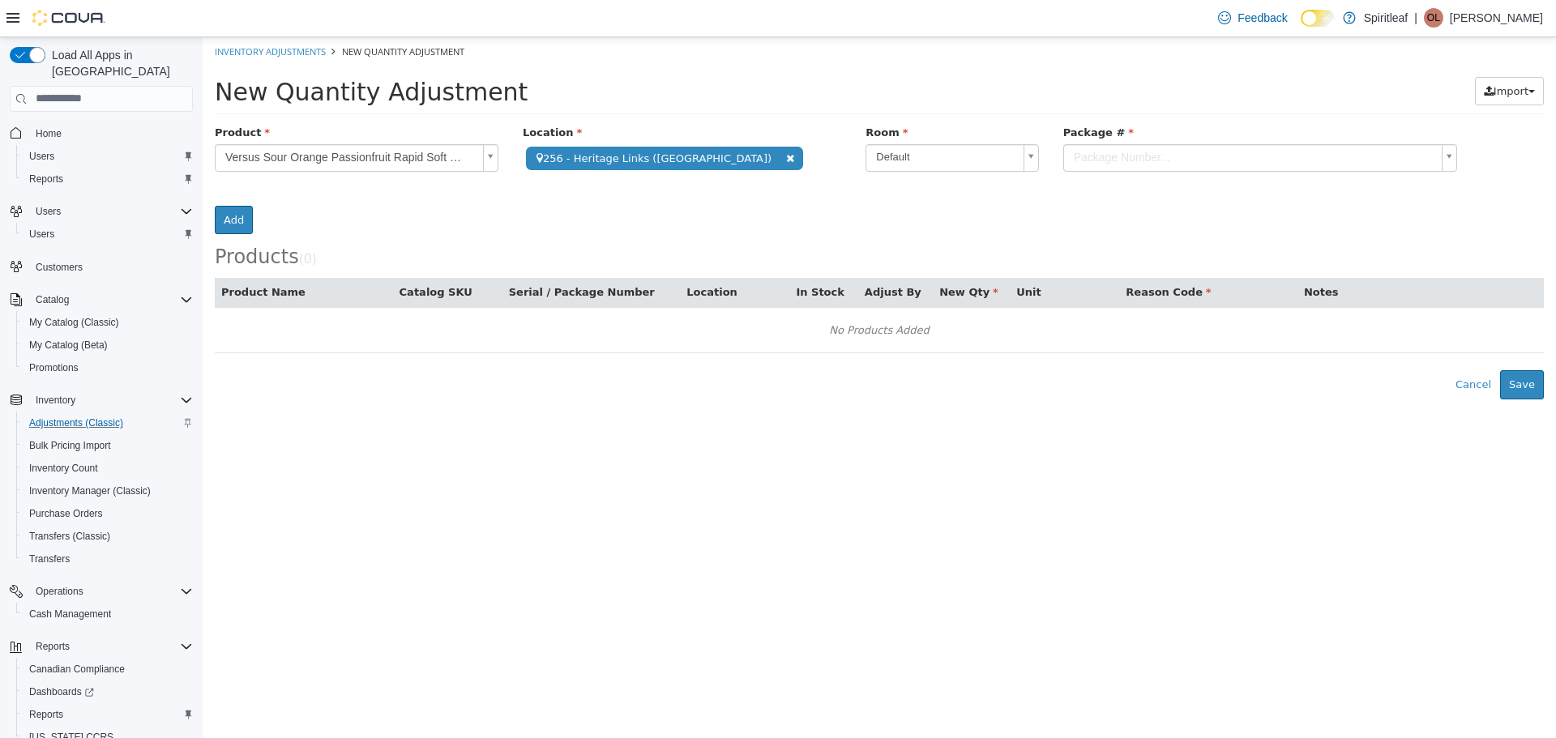
click at [1269, 141] on div "Package #" at bounding box center [1260, 134] width 419 height 20
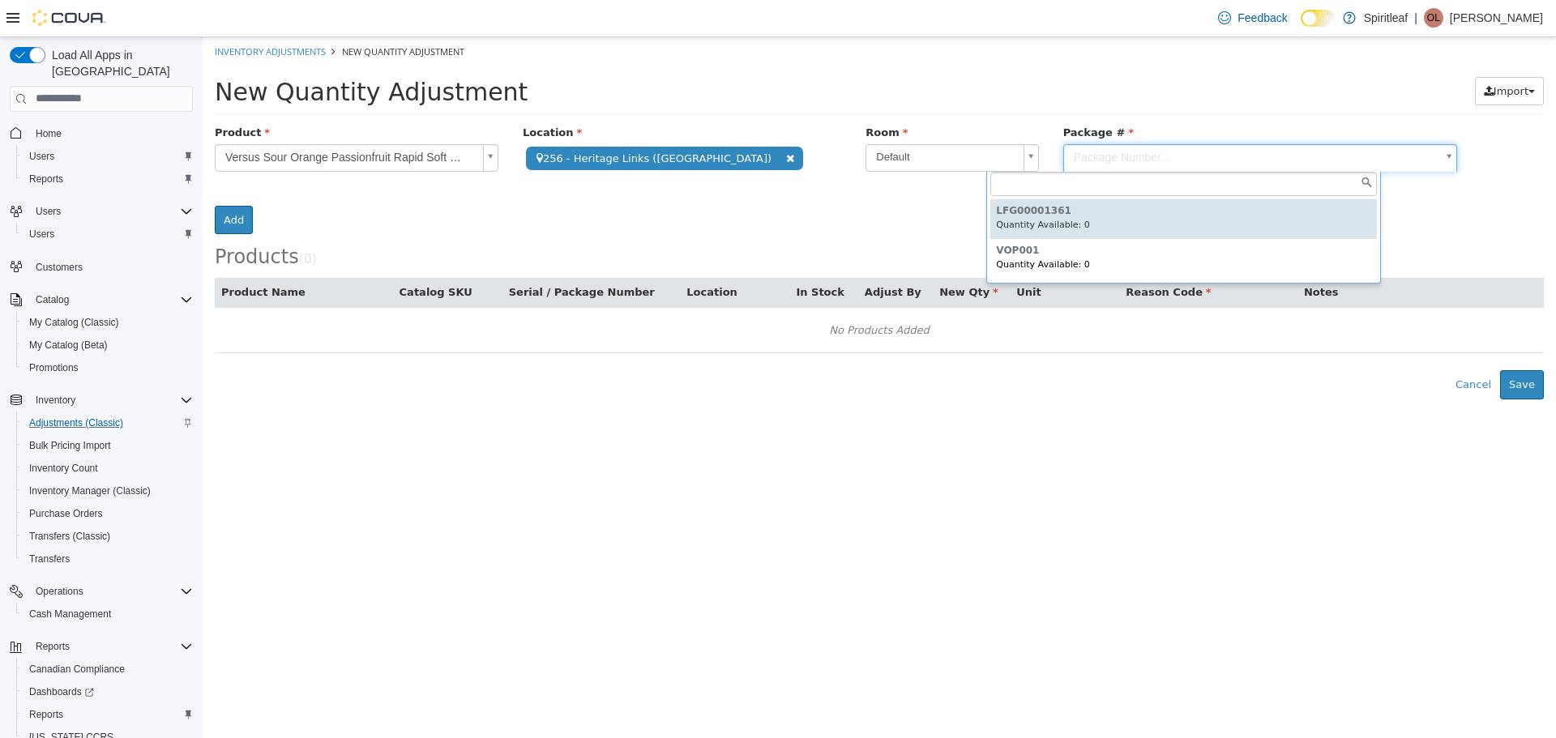
click at [1261, 148] on body "**********" at bounding box center [880, 217] width 1354 height 362
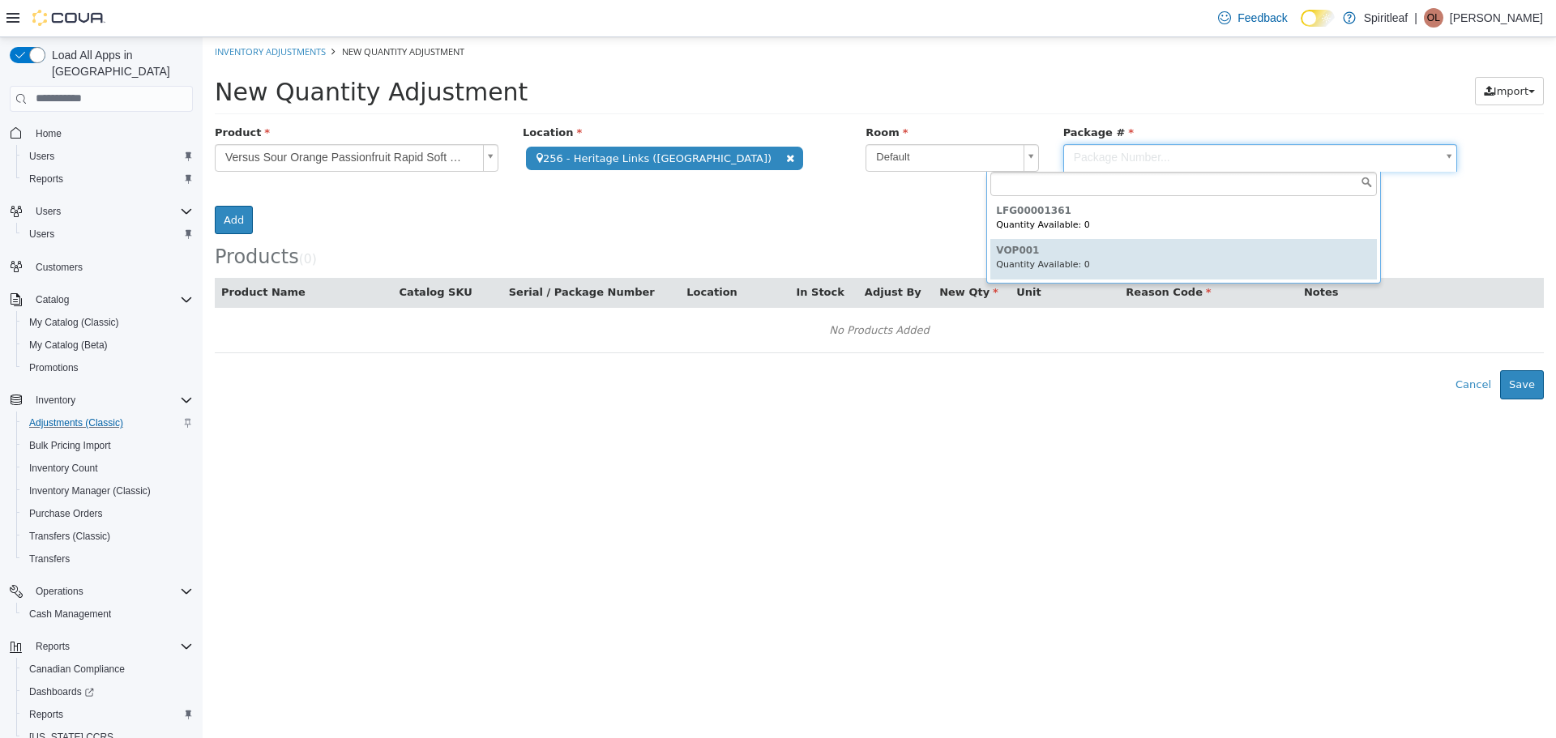
type input "******"
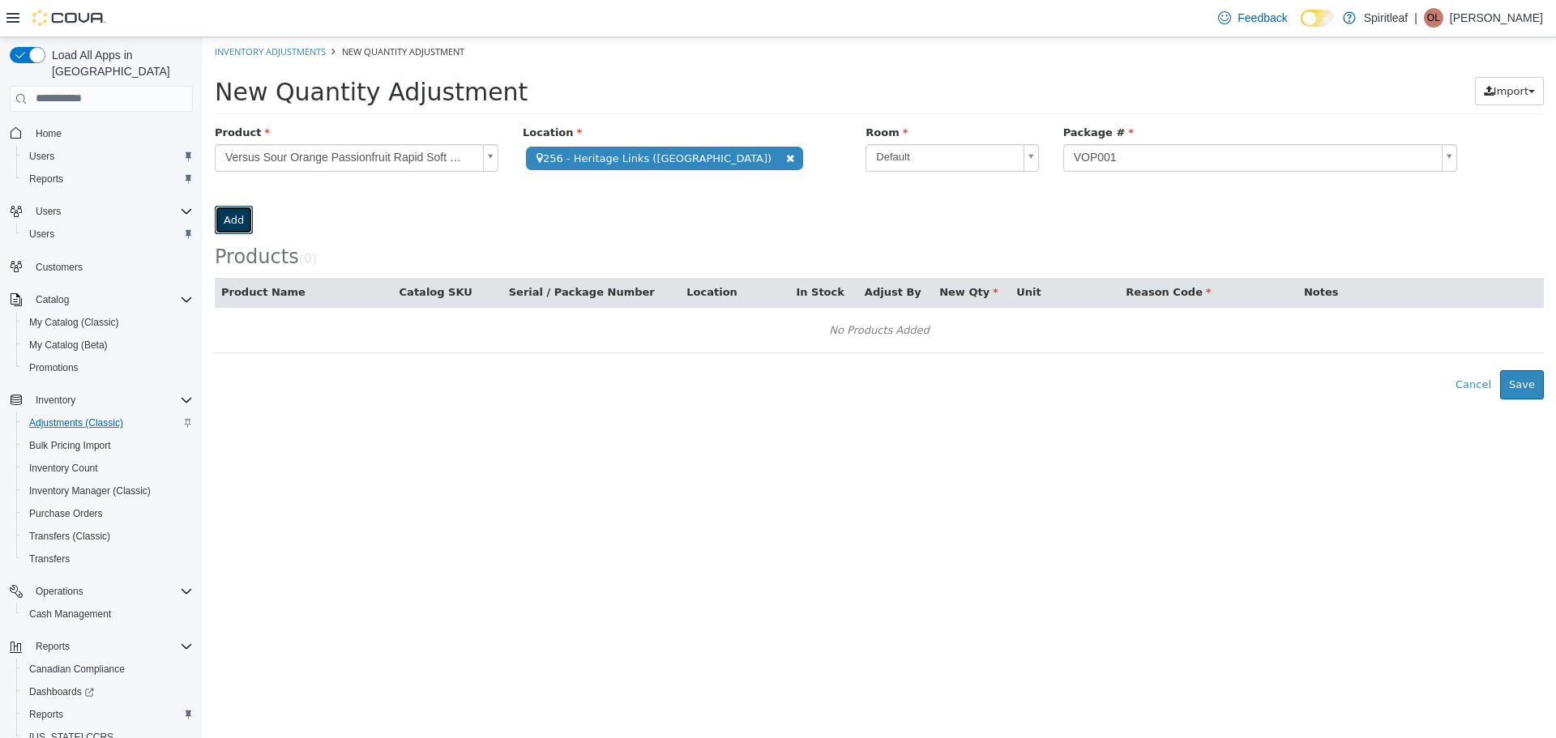
click at [253, 205] on button "Add" at bounding box center [234, 219] width 38 height 29
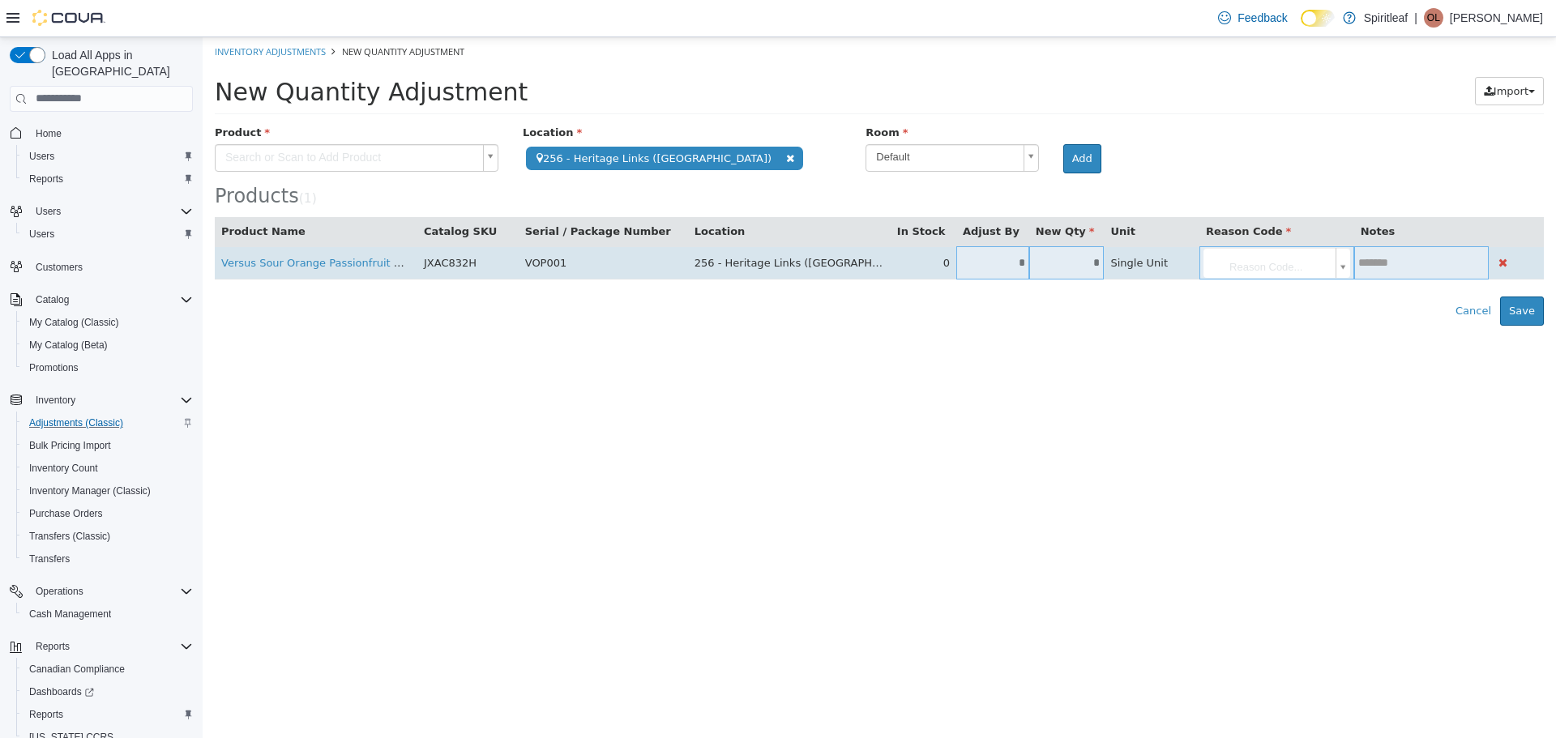
click at [974, 268] on input "*" at bounding box center [992, 262] width 73 height 12
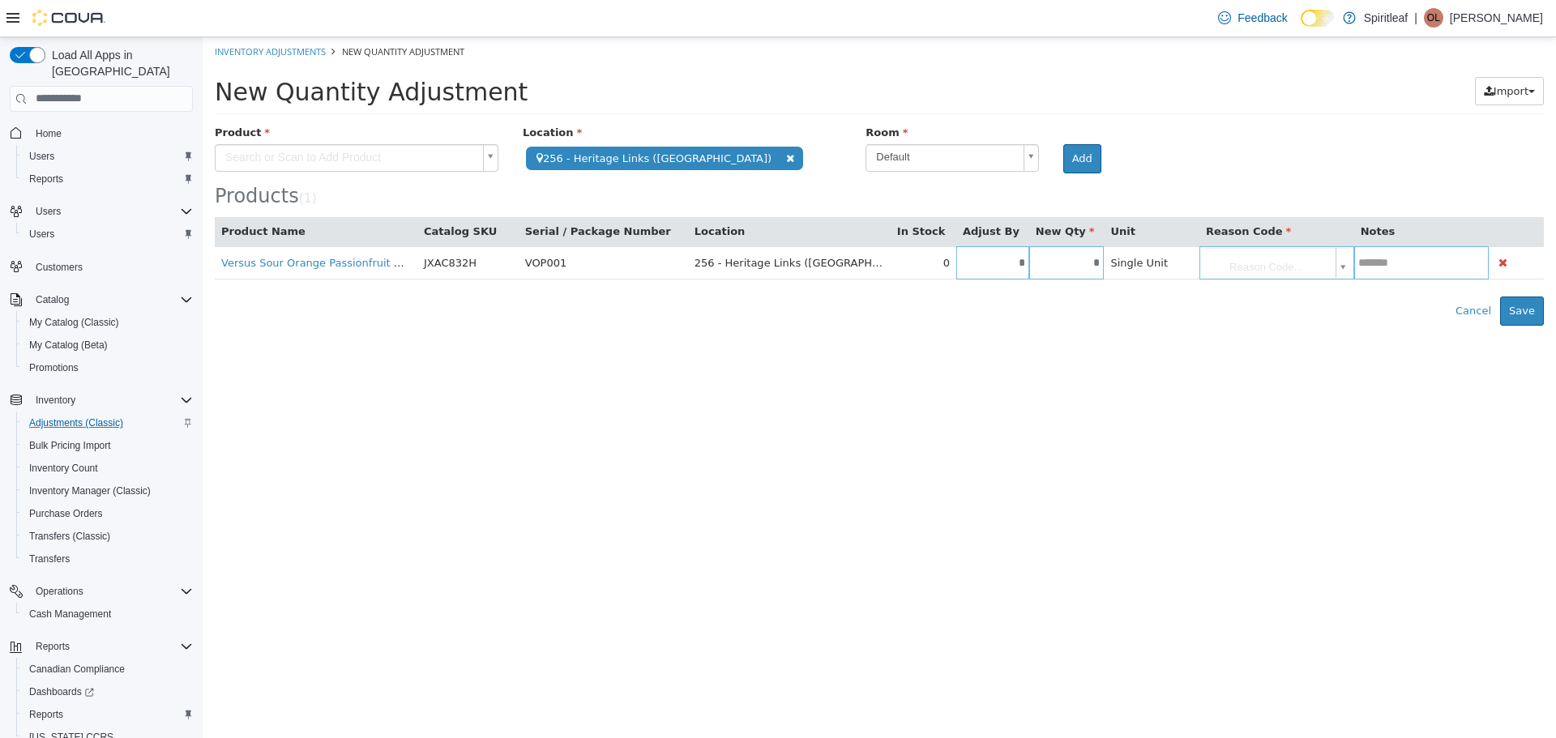
type input "*"
click at [1144, 325] on html "**********" at bounding box center [880, 180] width 1354 height 289
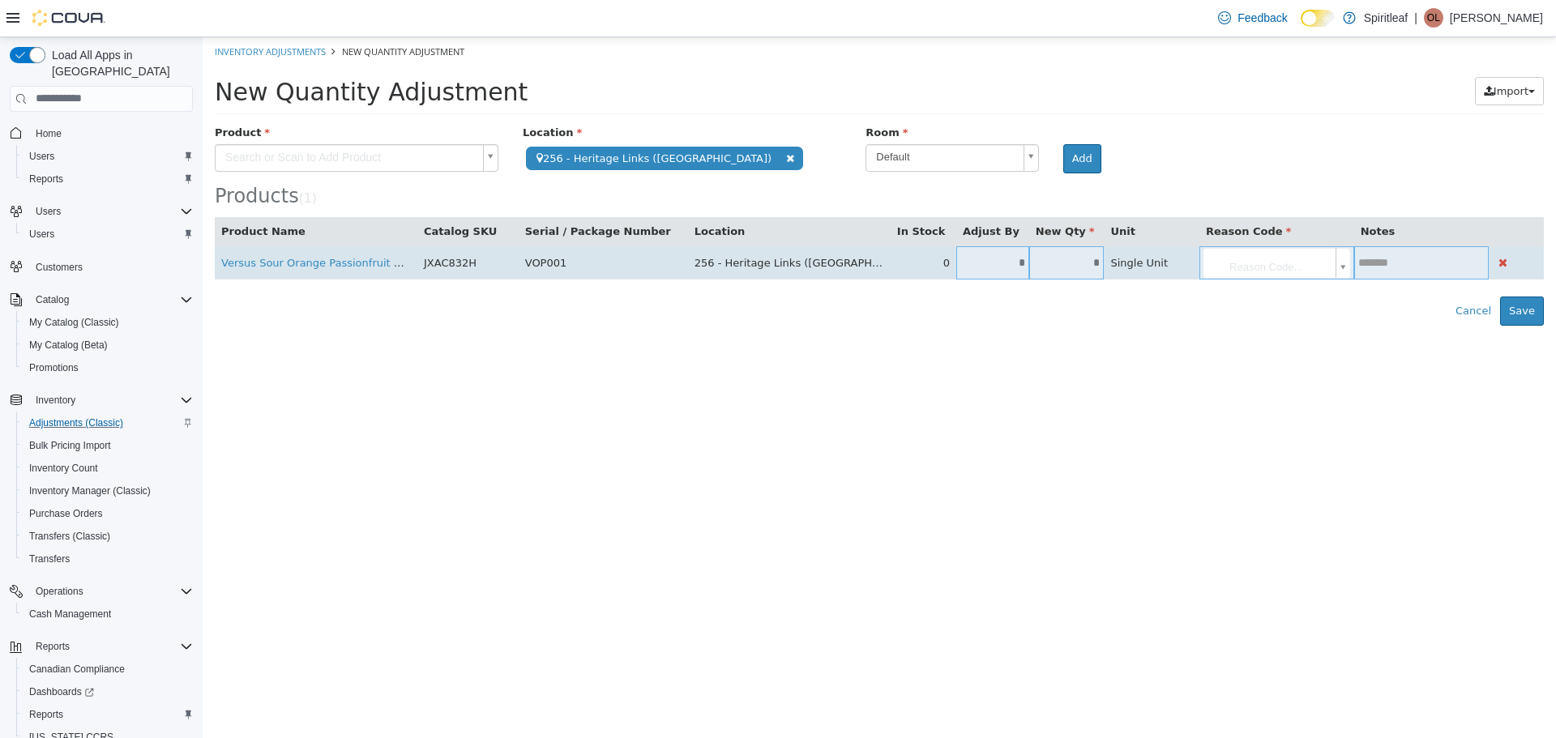
click at [1218, 264] on body "**********" at bounding box center [880, 180] width 1354 height 289
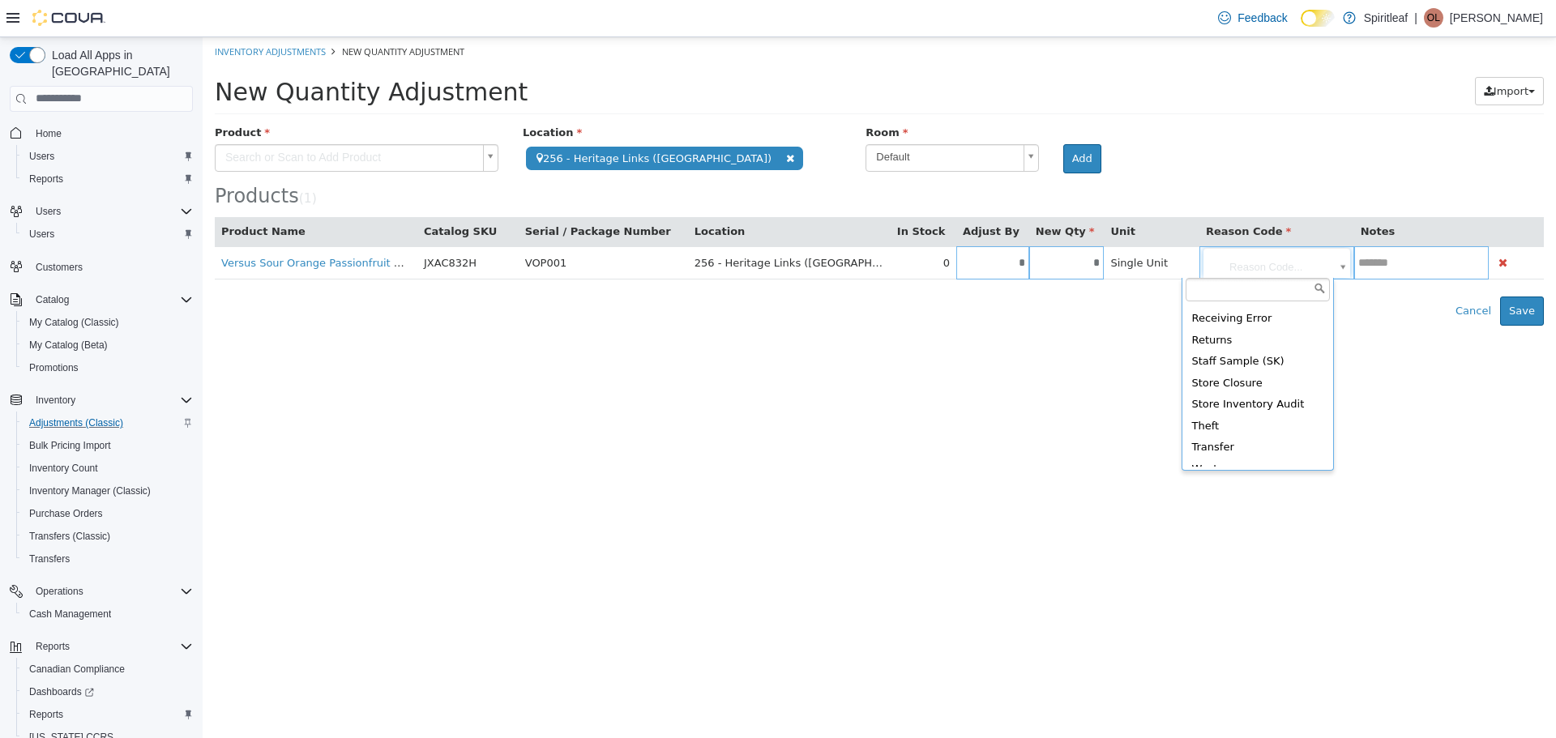
scroll to position [411, 0]
type input "**********"
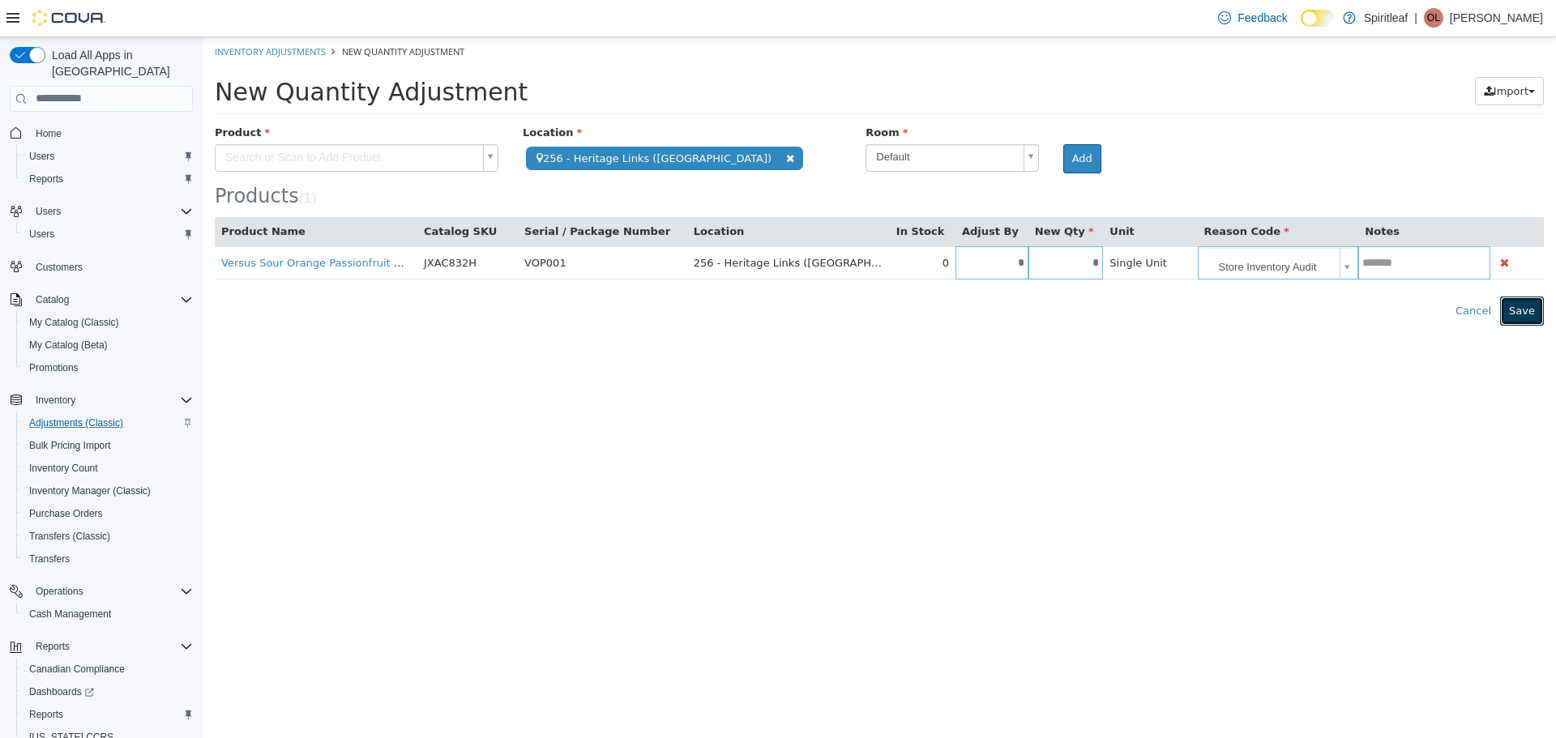
click at [1509, 305] on button "Save" at bounding box center [1522, 310] width 44 height 29
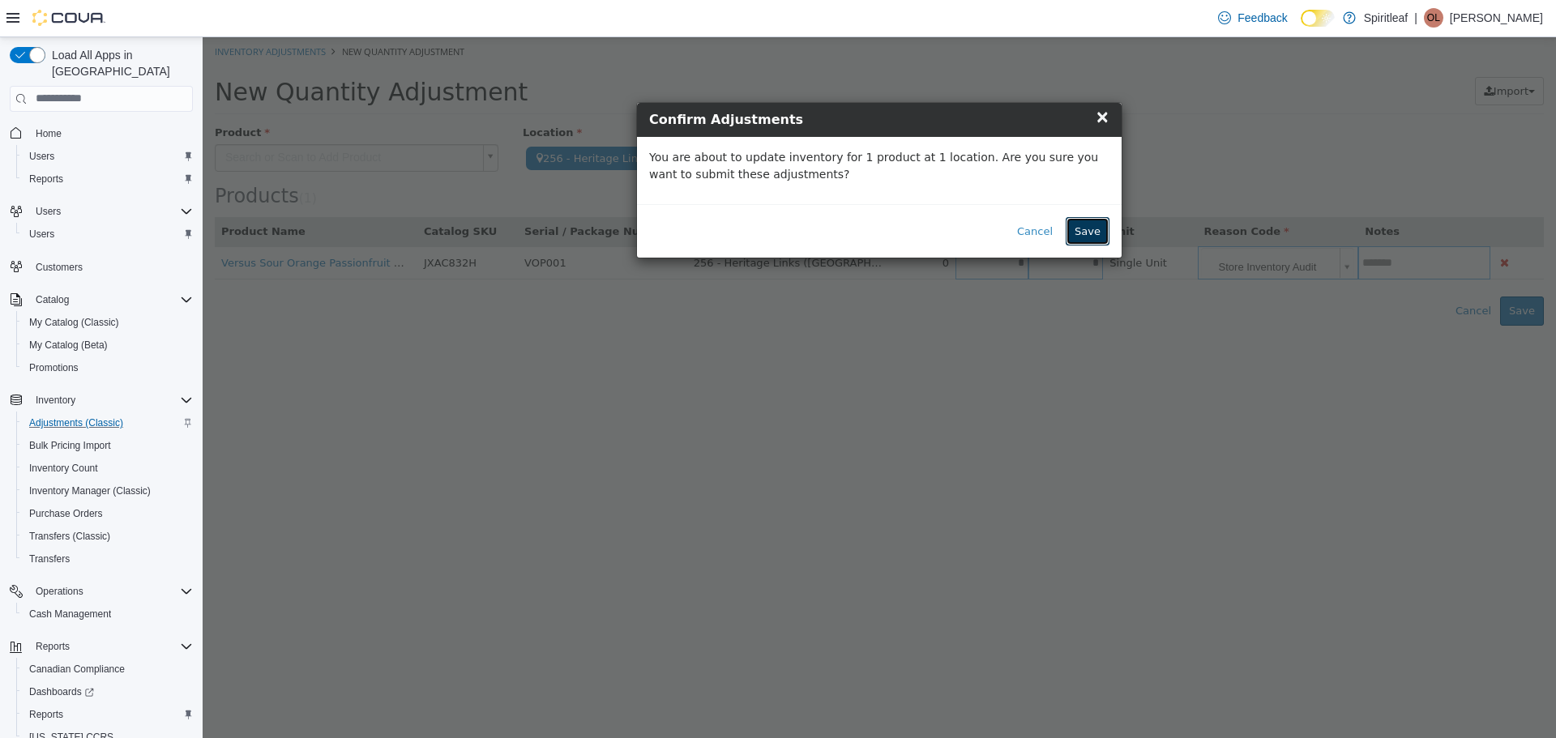
click at [1077, 232] on button "Save" at bounding box center [1088, 230] width 44 height 29
